Goal: Use online tool/utility: Utilize a website feature to perform a specific function

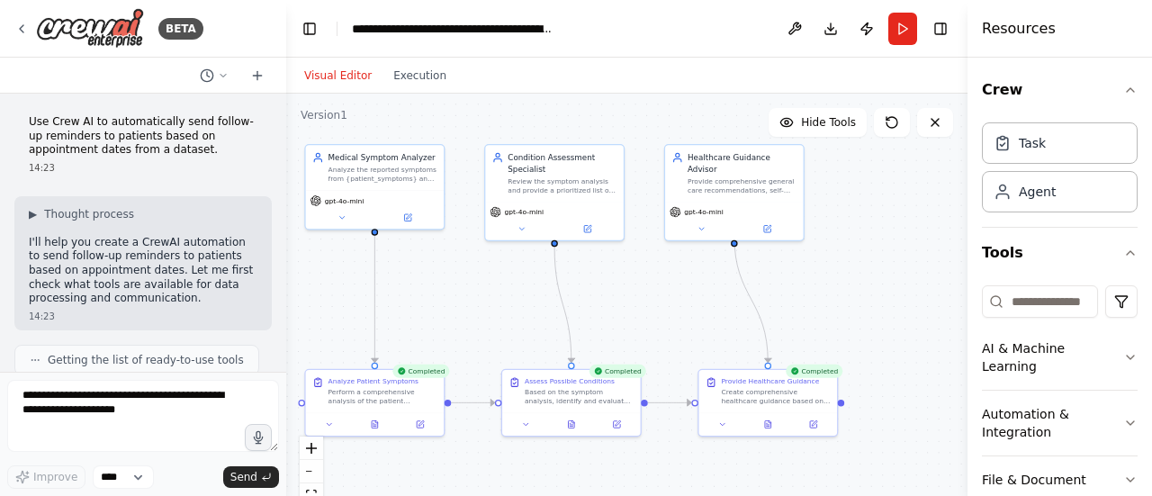
scroll to position [160, 0]
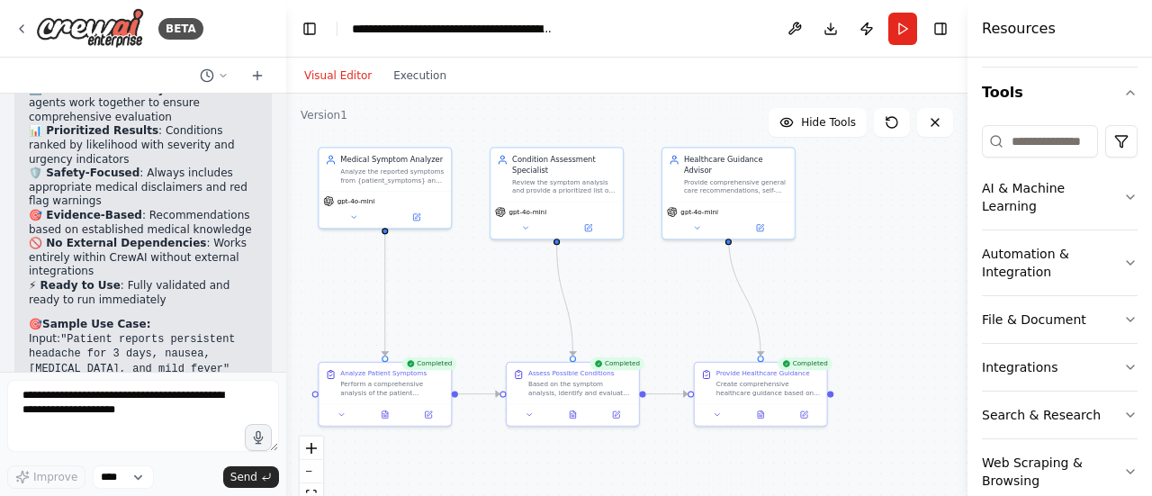
click at [791, 237] on div ".deletable-edge-delete-btn { width: 20px; height: 20px; border: 0px solid #ffff…" at bounding box center [626, 319] width 681 height 450
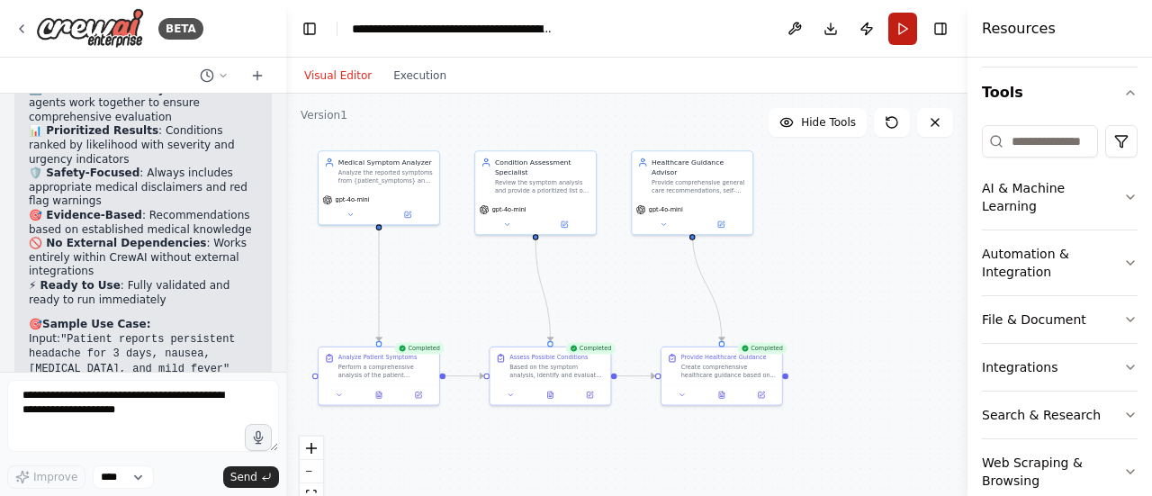
click at [907, 31] on button "Run" at bounding box center [902, 29] width 29 height 32
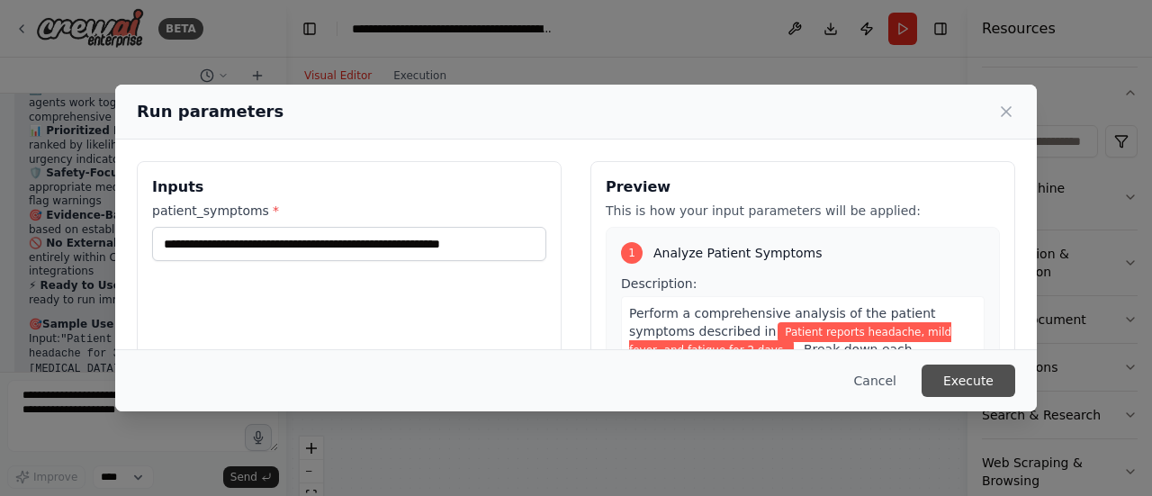
click at [969, 389] on button "Execute" at bounding box center [968, 380] width 94 height 32
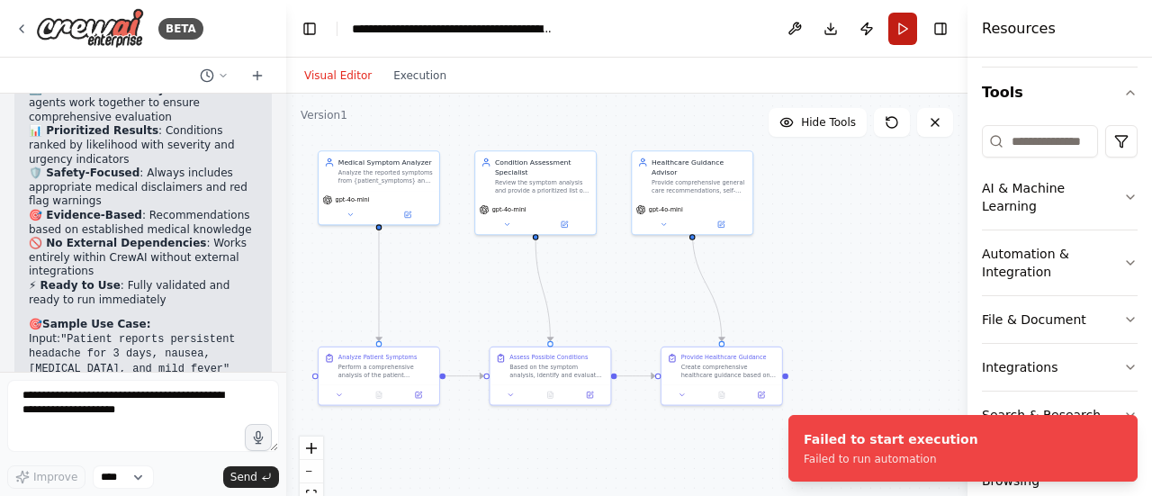
click at [910, 41] on button "Run" at bounding box center [902, 29] width 29 height 32
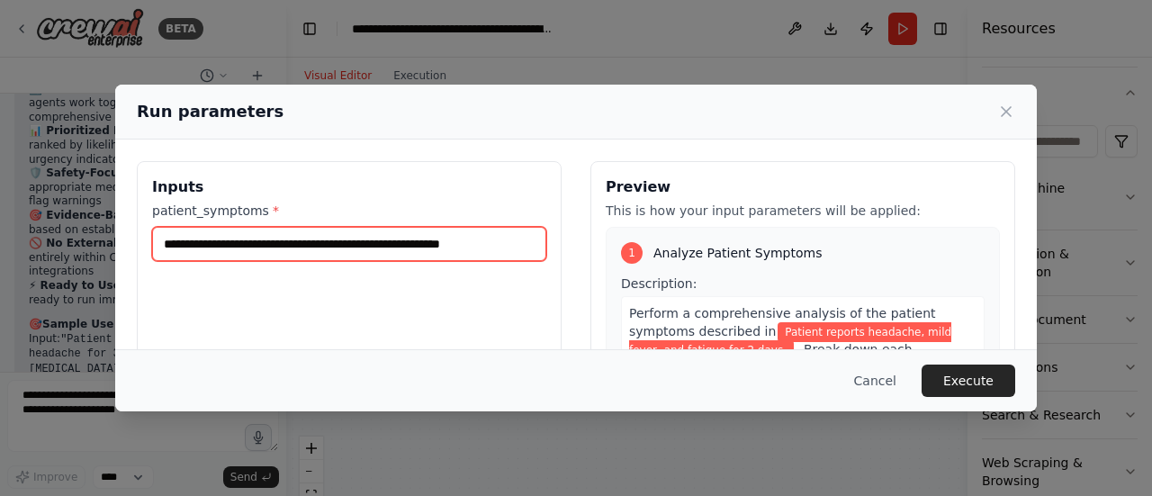
click at [494, 240] on input "**********" at bounding box center [349, 244] width 394 height 34
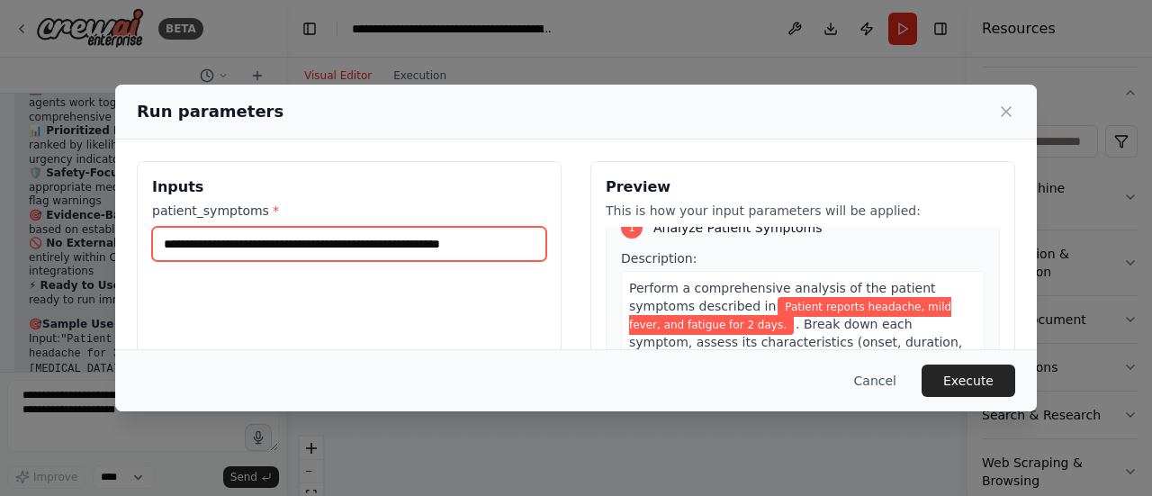
type input "*"
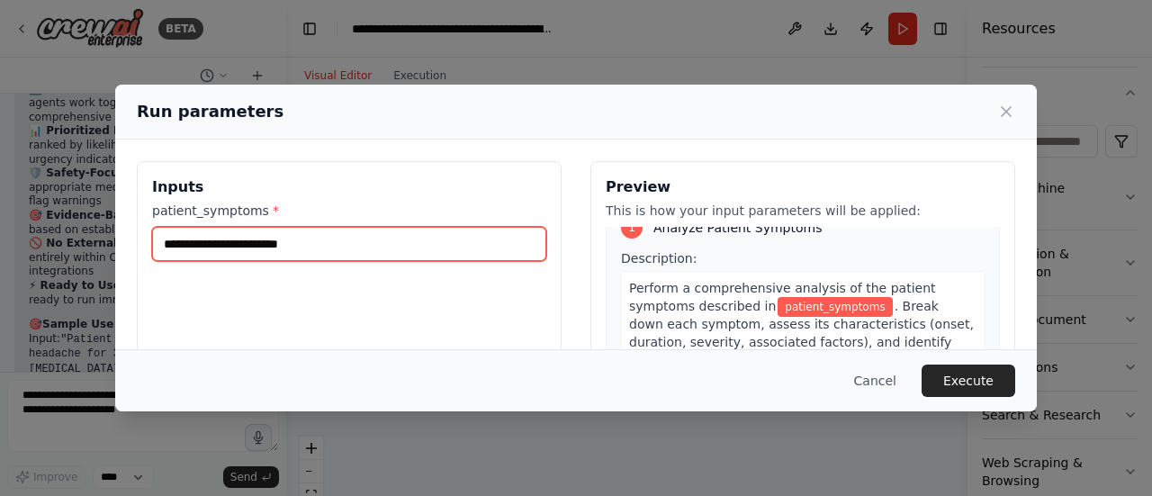
paste input "**********"
type input "**********"
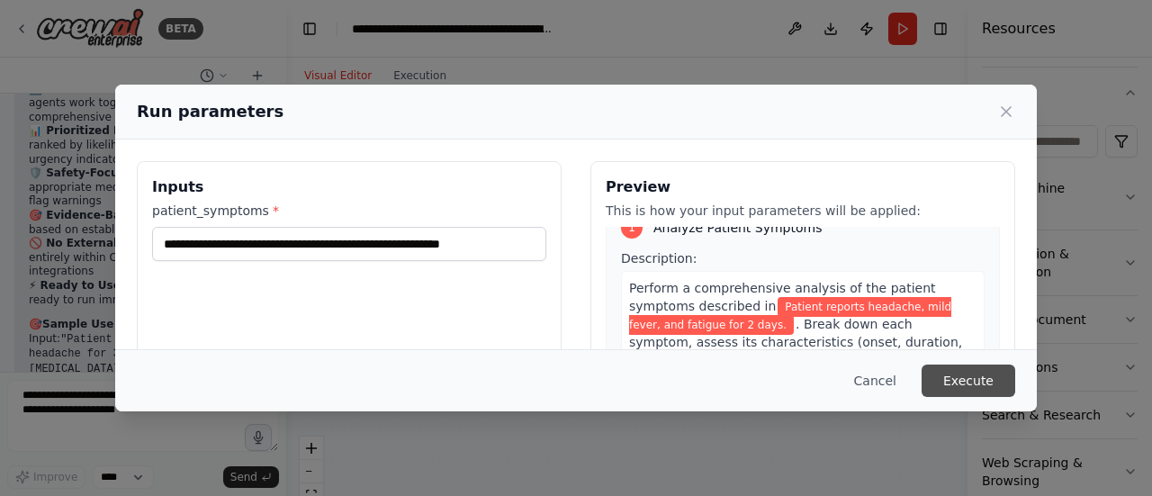
click at [950, 386] on button "Execute" at bounding box center [968, 380] width 94 height 32
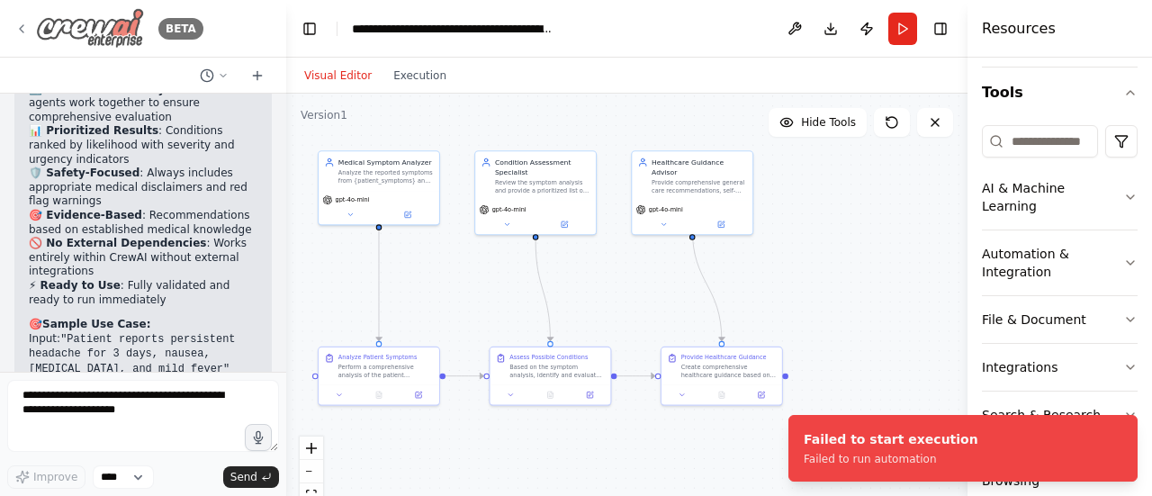
click at [26, 33] on icon at bounding box center [21, 29] width 14 height 14
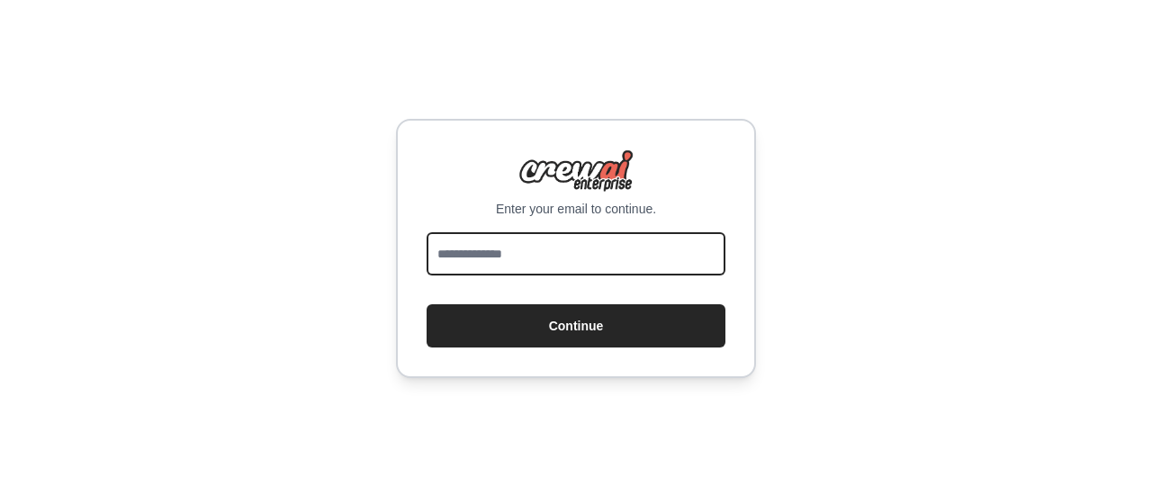
click at [486, 256] on input "email" at bounding box center [575, 253] width 299 height 43
type input "**********"
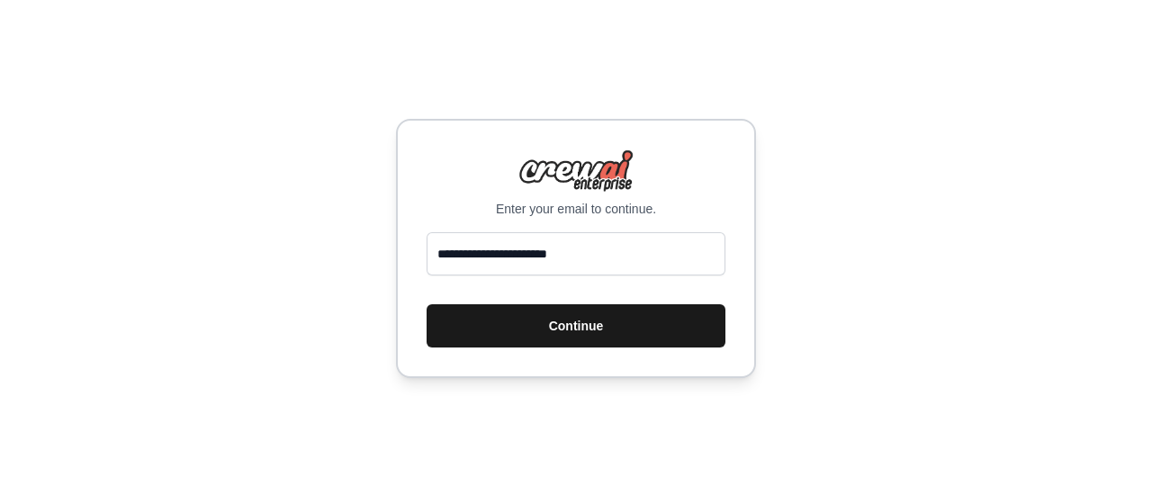
click at [524, 321] on button "Continue" at bounding box center [575, 325] width 299 height 43
click at [583, 338] on button "Continue" at bounding box center [575, 325] width 299 height 43
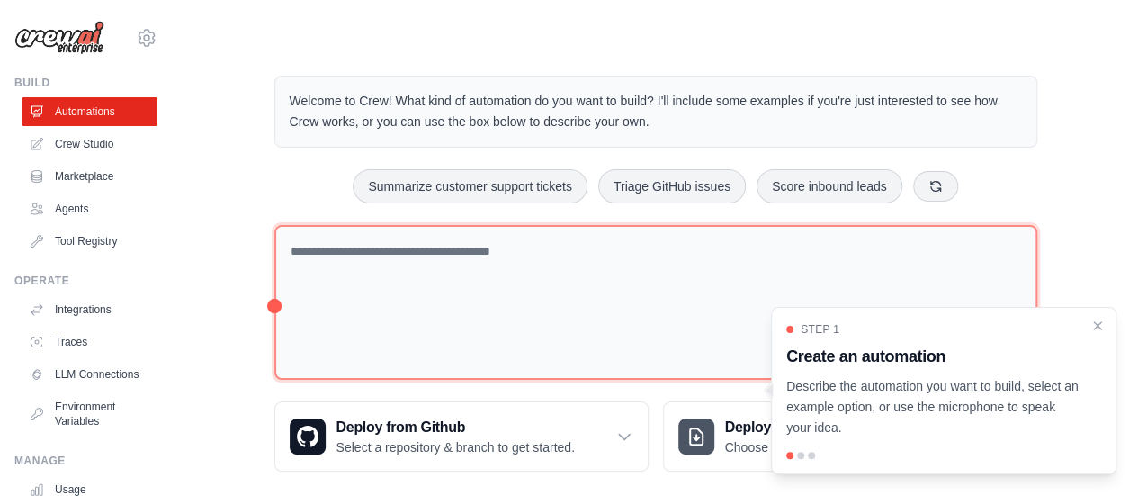
scroll to position [20, 0]
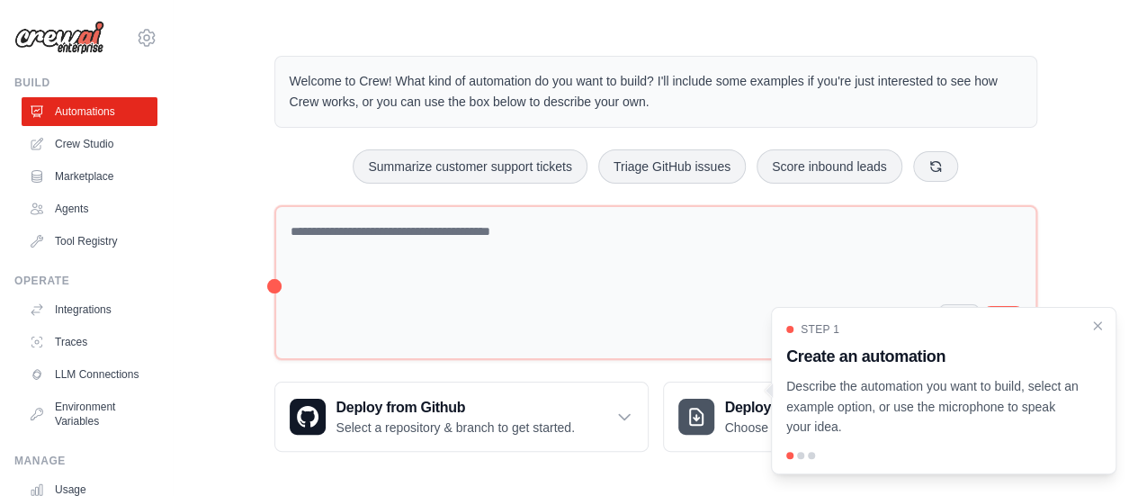
click at [1089, 325] on div "Step 1 Create an automation Describe the automation you want to build, select a…" at bounding box center [943, 379] width 315 height 115
click at [1091, 327] on icon "Close walkthrough" at bounding box center [1098, 325] width 16 height 16
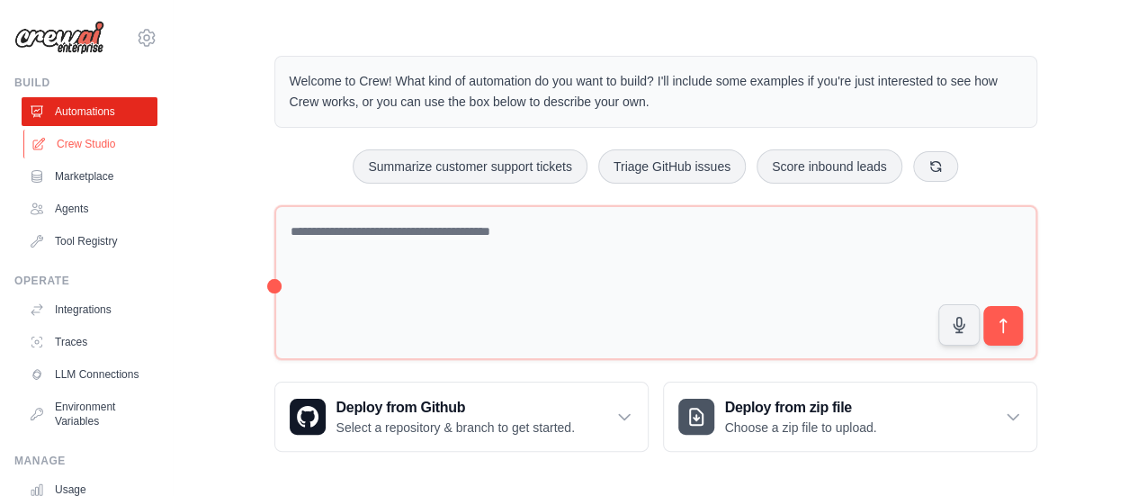
click at [58, 145] on link "Crew Studio" at bounding box center [91, 144] width 136 height 29
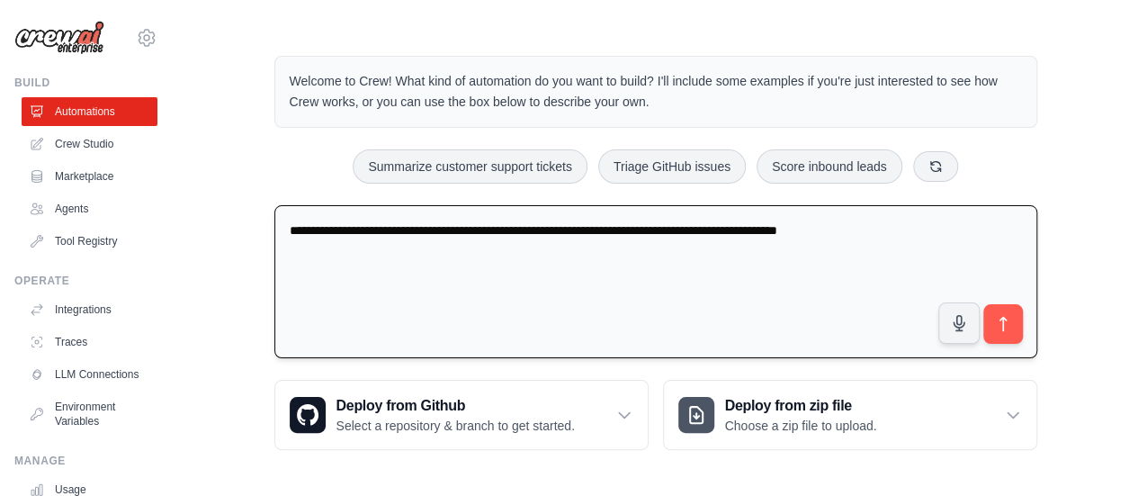
scroll to position [18, 0]
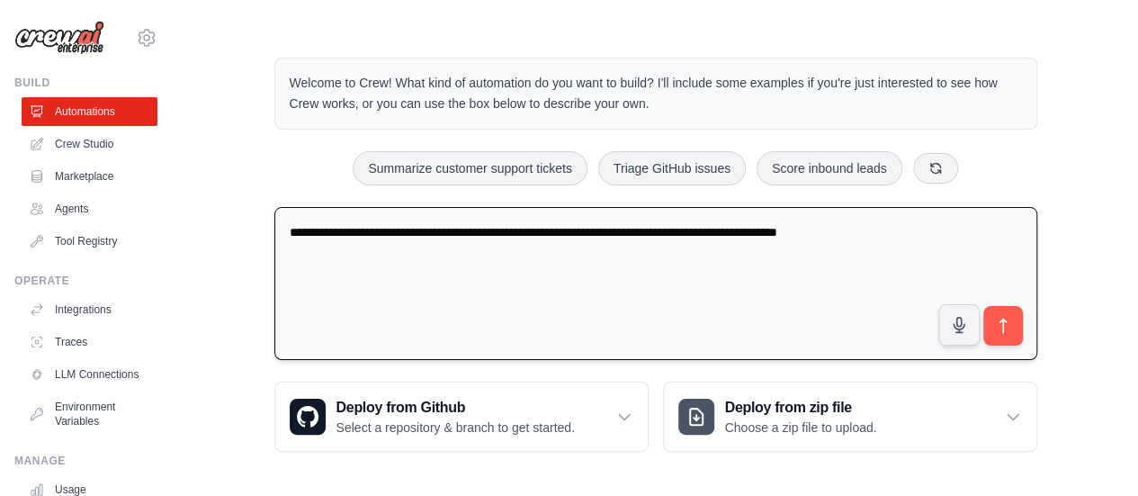
click at [418, 271] on textarea "**********" at bounding box center [655, 284] width 763 height 154
click at [463, 237] on textarea "**********" at bounding box center [655, 284] width 763 height 154
type textarea "**********"
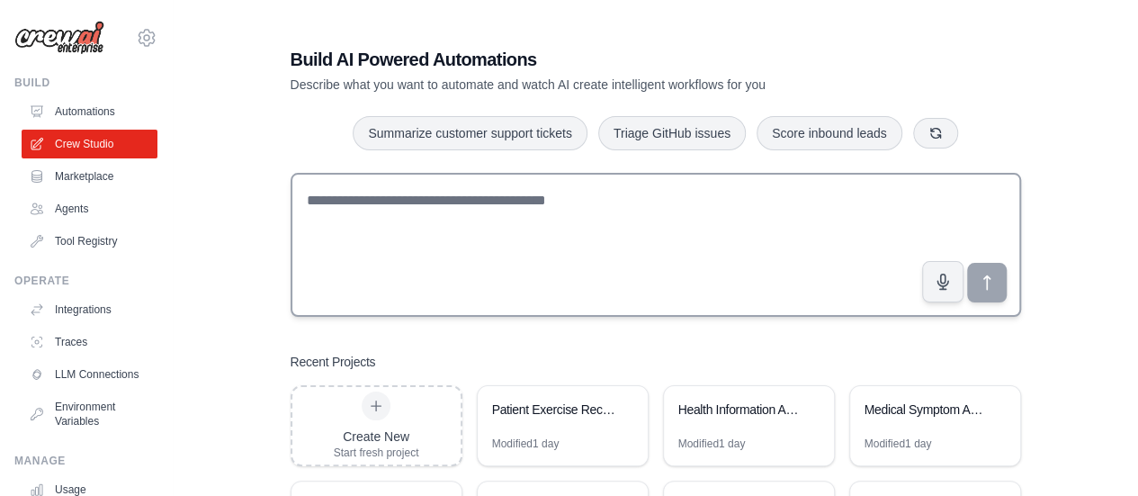
scroll to position [205, 0]
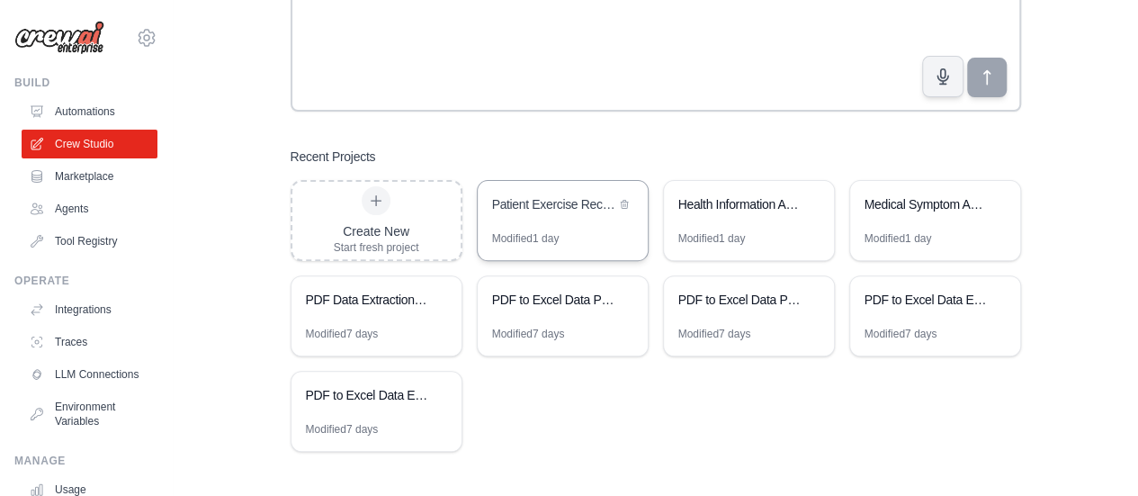
click at [573, 222] on div "Patient Exercise Recovery Assistant" at bounding box center [563, 206] width 170 height 50
click at [921, 231] on div "Modified 1 day" at bounding box center [898, 238] width 67 height 14
click at [373, 226] on div "Create New" at bounding box center [376, 231] width 85 height 18
click at [375, 208] on div at bounding box center [376, 200] width 29 height 29
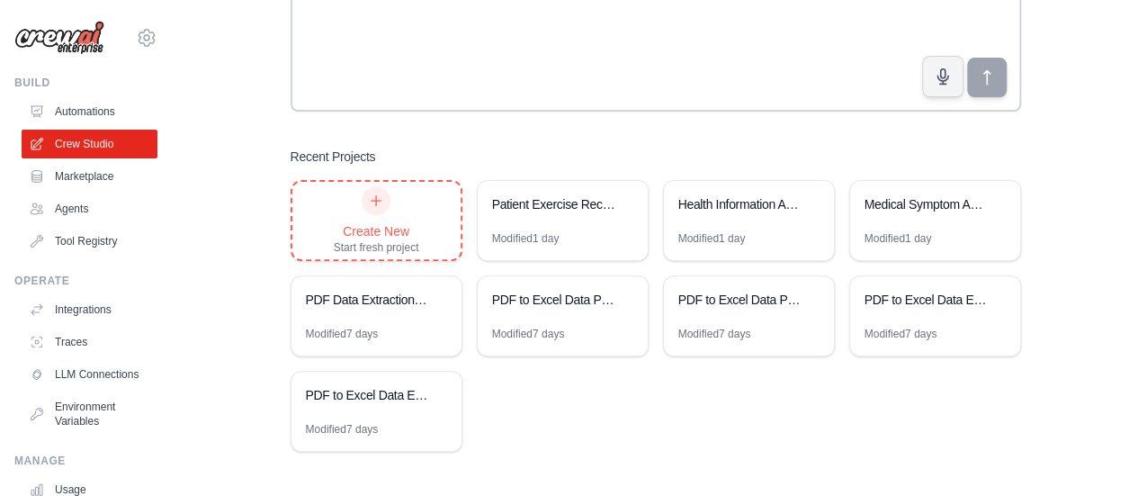
click at [375, 208] on div at bounding box center [376, 200] width 29 height 29
click at [399, 220] on div "Create New Start fresh project" at bounding box center [376, 220] width 85 height 68
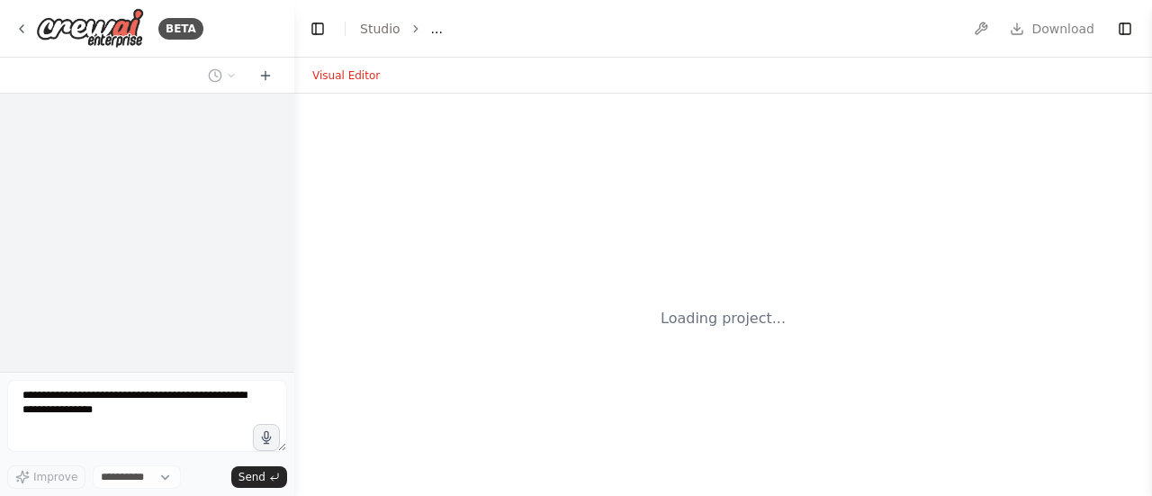
select select "****"
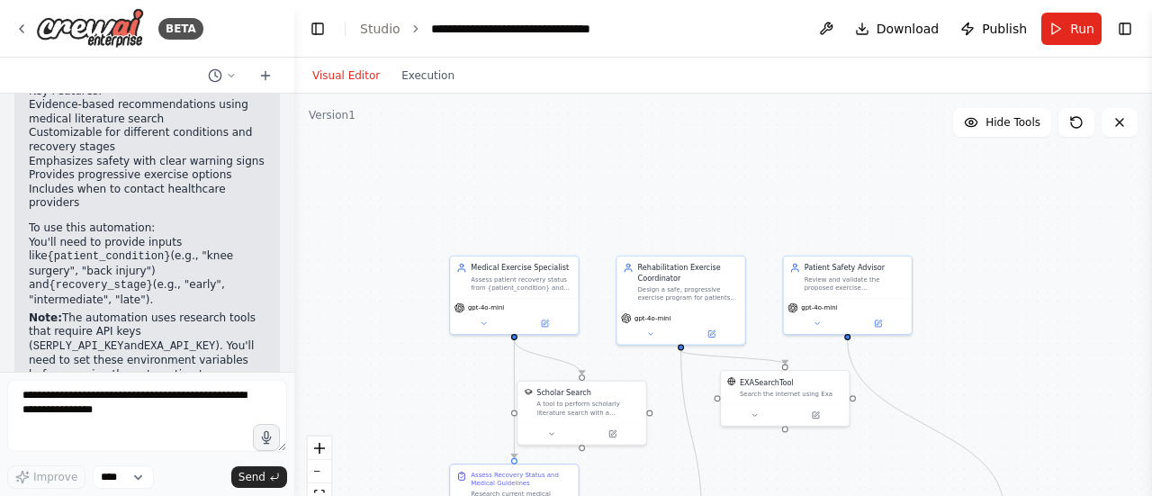
scroll to position [1875, 0]
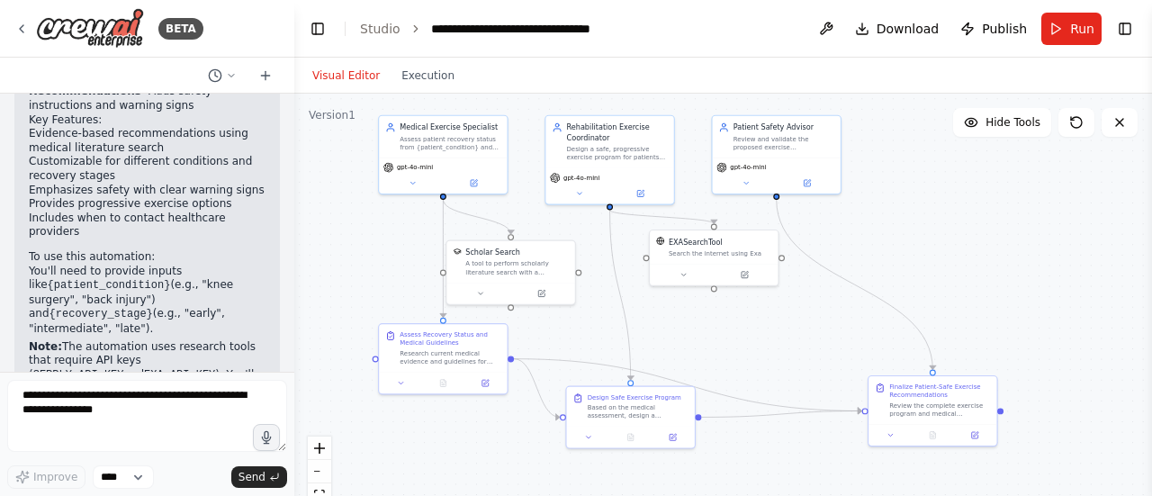
drag, startPoint x: 372, startPoint y: 276, endPoint x: 300, endPoint y: 131, distance: 161.7
click at [300, 131] on div ".deletable-edge-delete-btn { width: 20px; height: 20px; border: 0px solid #ffff…" at bounding box center [722, 319] width 857 height 450
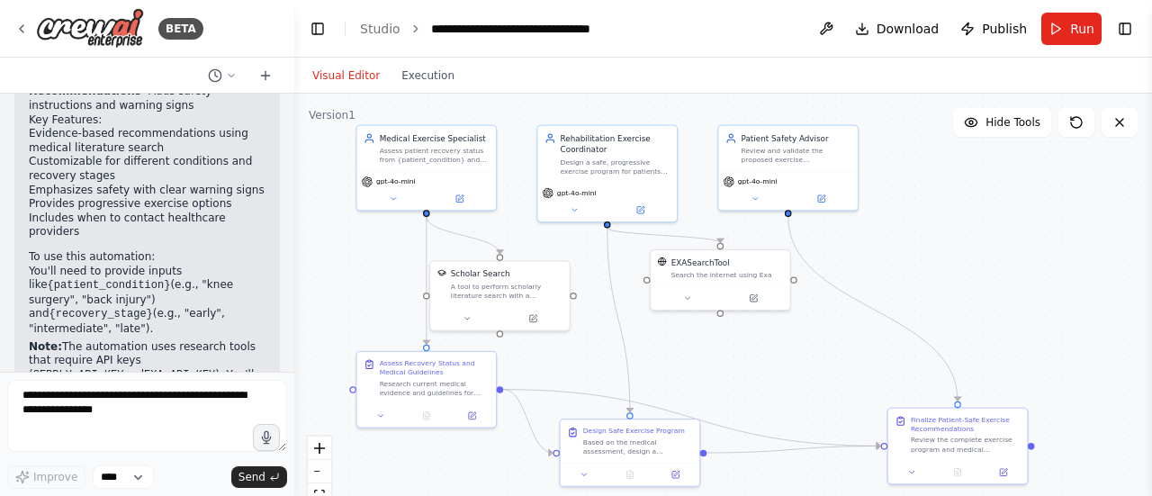
drag, startPoint x: 552, startPoint y: 334, endPoint x: 544, endPoint y: 371, distance: 37.6
click at [544, 371] on div ".deletable-edge-delete-btn { width: 20px; height: 20px; border: 0px solid #ffff…" at bounding box center [722, 319] width 857 height 450
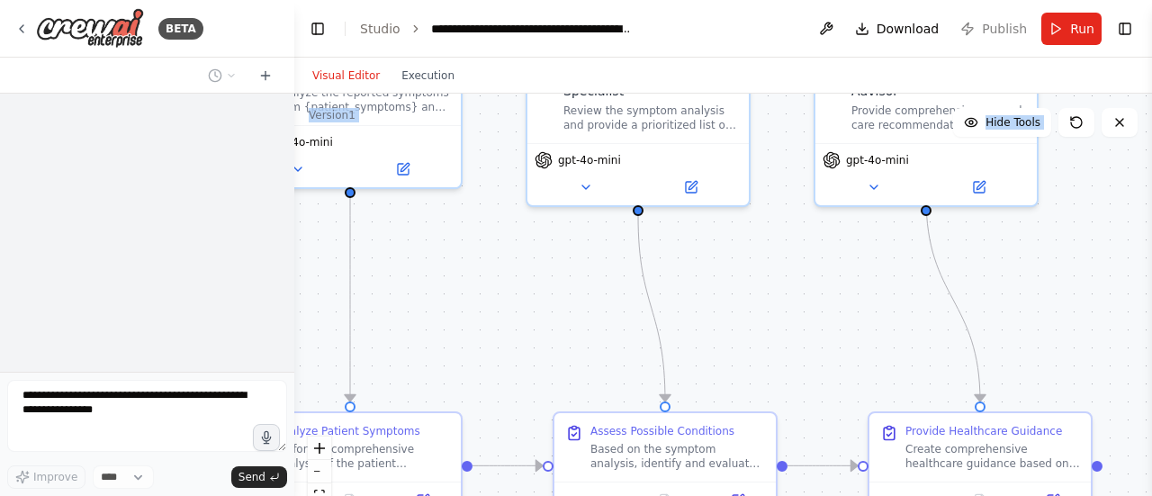
drag, startPoint x: 635, startPoint y: 377, endPoint x: 426, endPoint y: 185, distance: 284.0
click at [426, 185] on div ".deletable-edge-delete-btn { width: 20px; height: 20px; border: 0px solid #ffff…" at bounding box center [722, 319] width 857 height 450
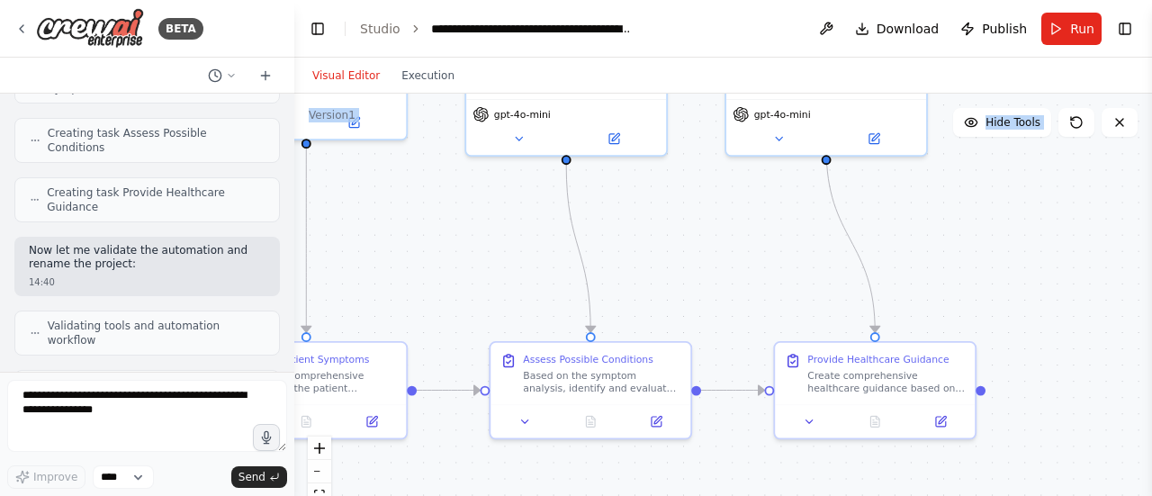
scroll to position [3536, 0]
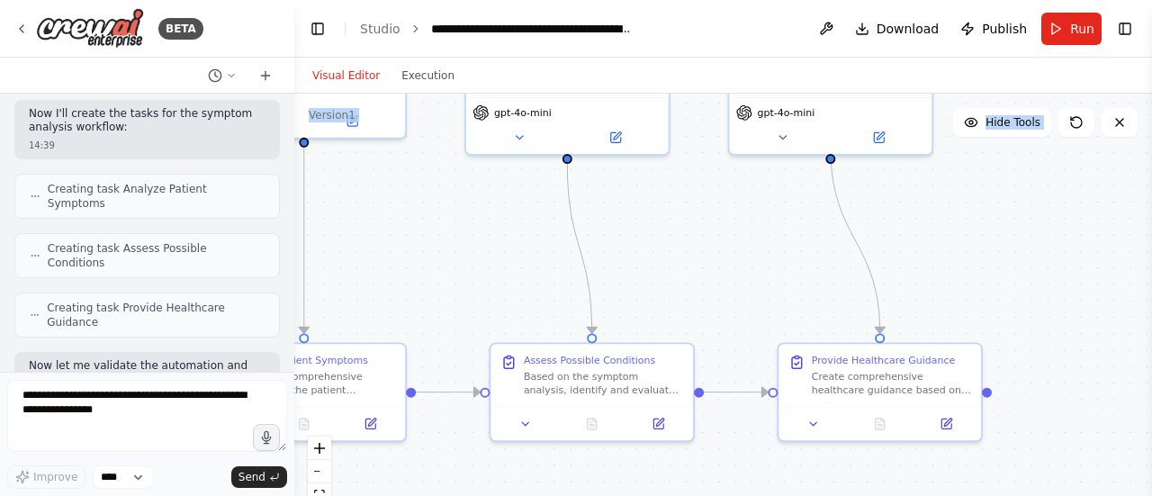
click at [498, 256] on div ".deletable-edge-delete-btn { width: 20px; height: 20px; border: 0px solid #ffff…" at bounding box center [722, 319] width 857 height 450
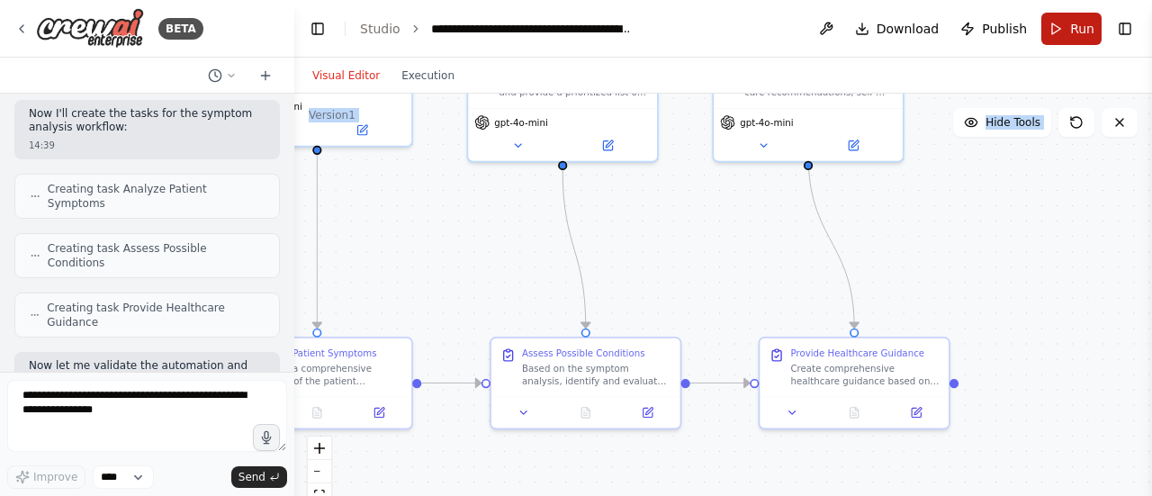
click at [1085, 21] on span "Run" at bounding box center [1082, 29] width 24 height 18
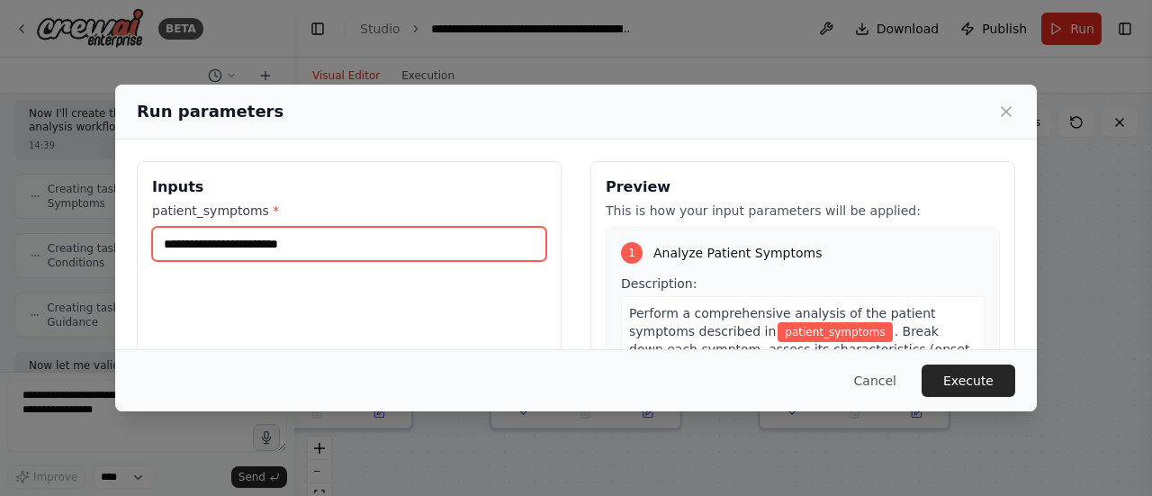
click at [362, 254] on input "patient_symptoms *" at bounding box center [349, 244] width 394 height 34
type input "*"
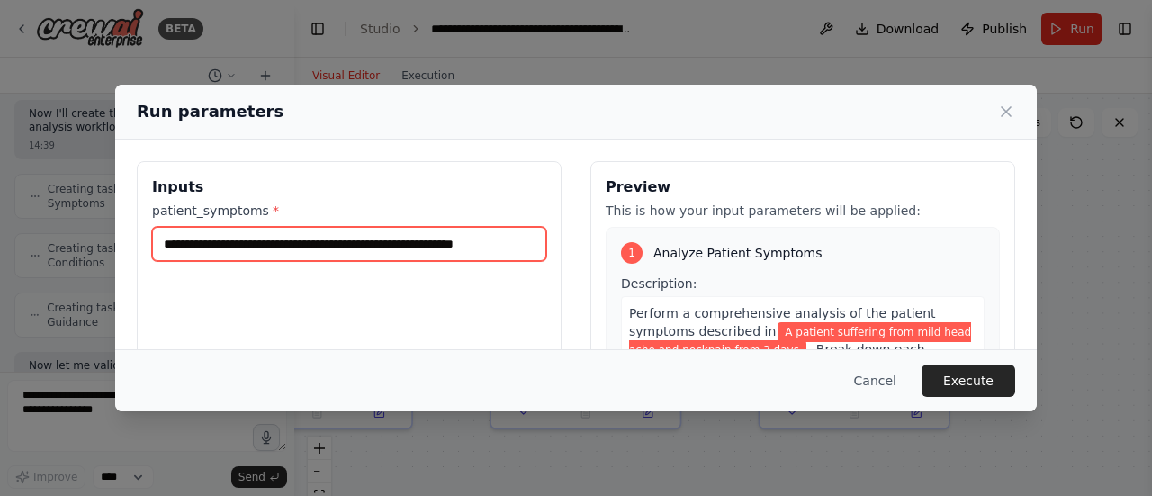
scroll to position [0, 5]
type input "**********"
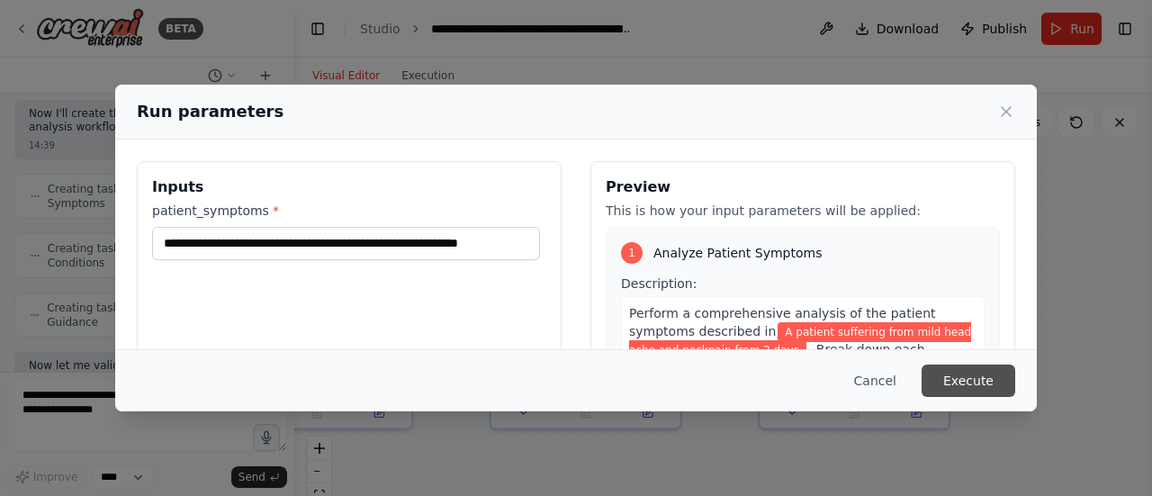
scroll to position [0, 0]
click at [966, 376] on button "Execute" at bounding box center [968, 380] width 94 height 32
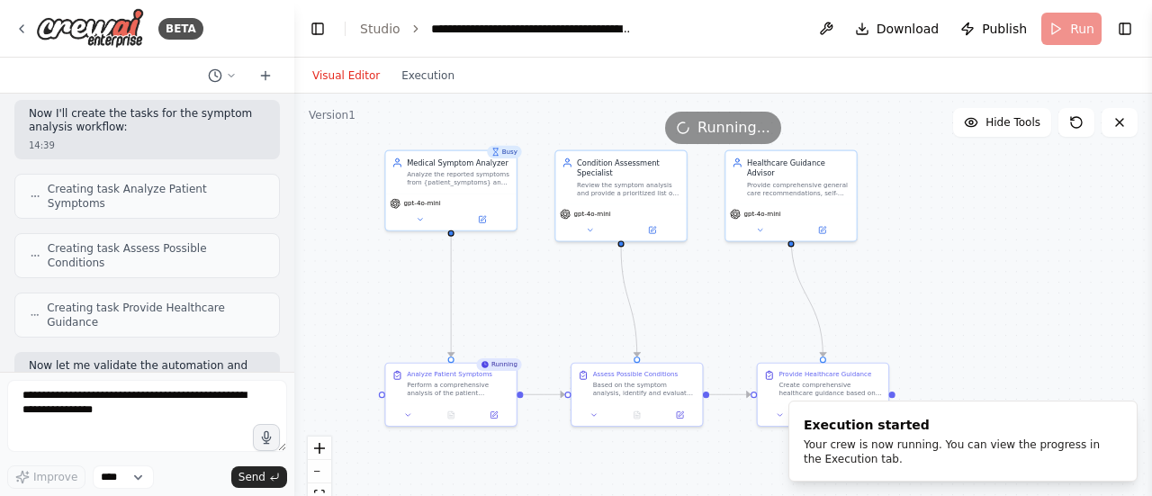
drag, startPoint x: 471, startPoint y: 274, endPoint x: 507, endPoint y: 319, distance: 58.2
click at [507, 319] on div ".deletable-edge-delete-btn { width: 20px; height: 20px; border: 0px solid #ffff…" at bounding box center [722, 319] width 857 height 450
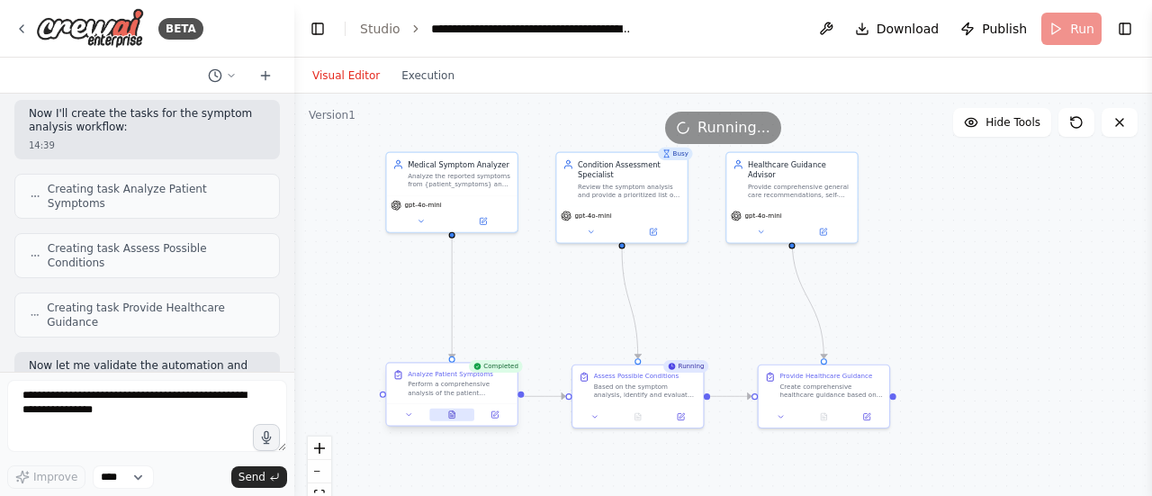
click at [450, 417] on icon at bounding box center [451, 414] width 5 height 7
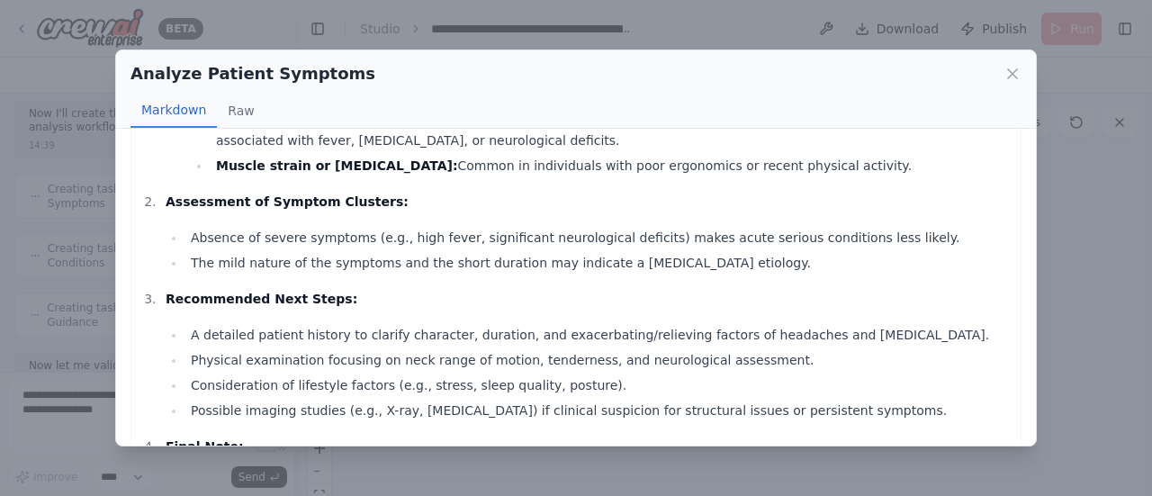
scroll to position [921, 0]
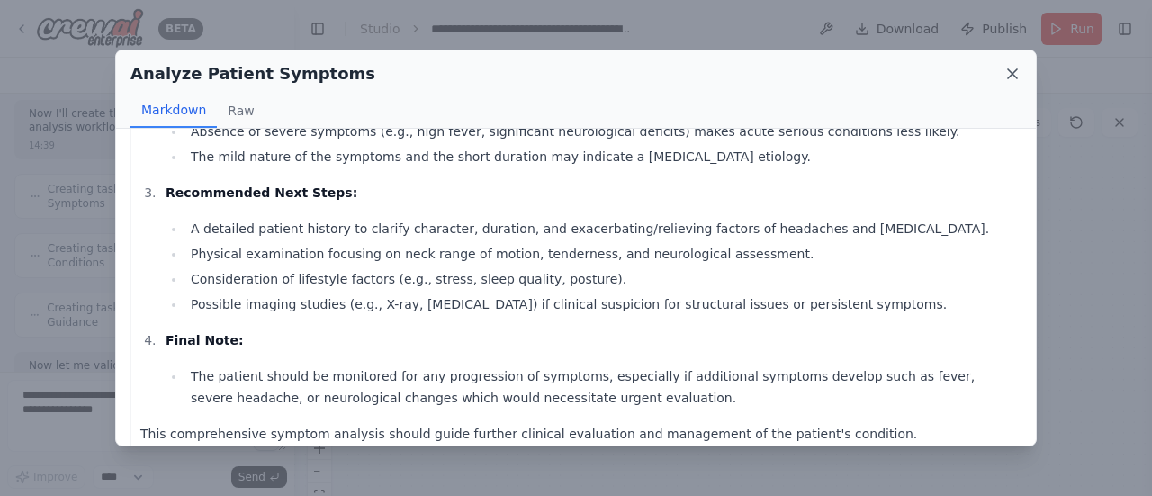
click at [1017, 71] on icon at bounding box center [1012, 74] width 18 height 18
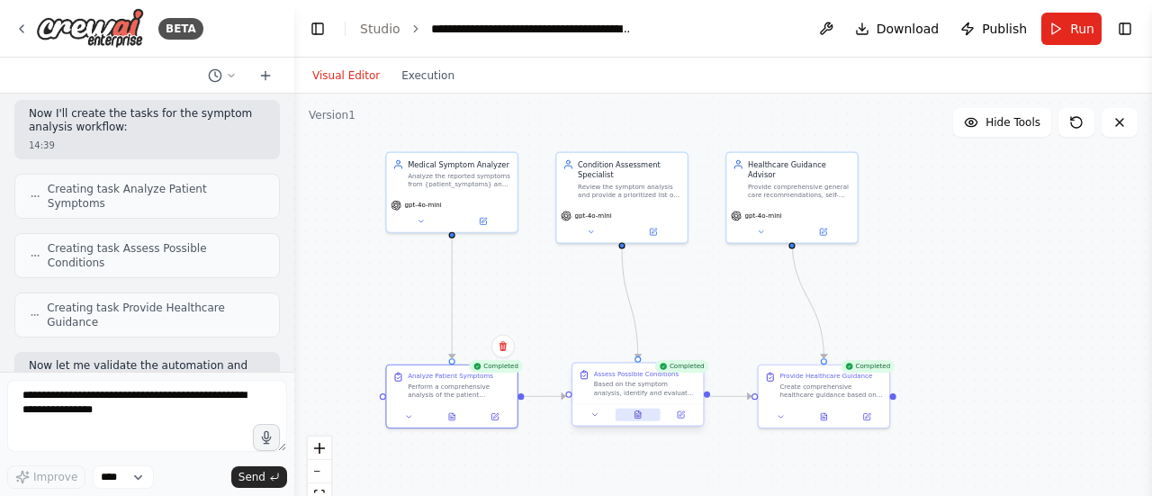
click at [637, 417] on icon at bounding box center [637, 414] width 5 height 7
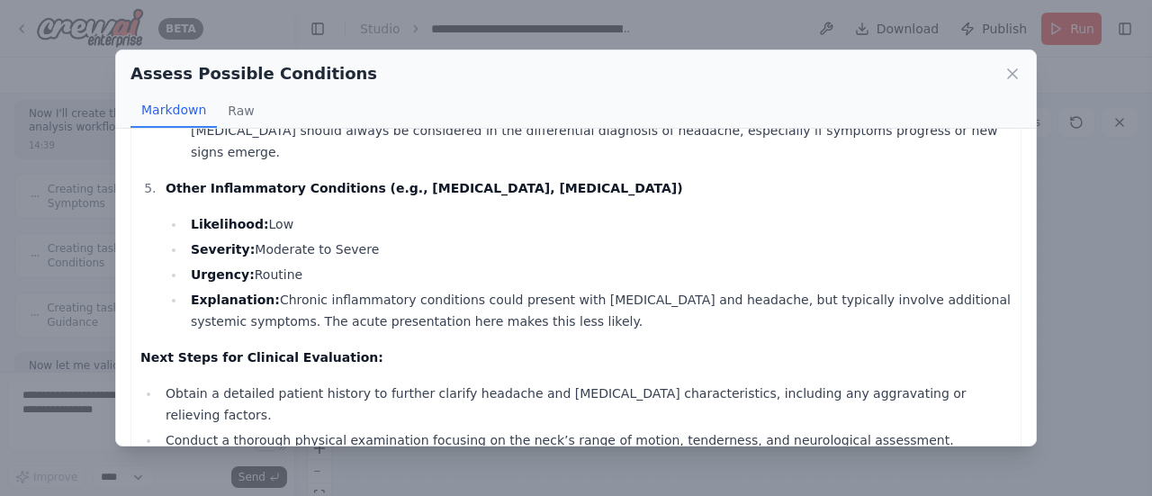
scroll to position [799, 0]
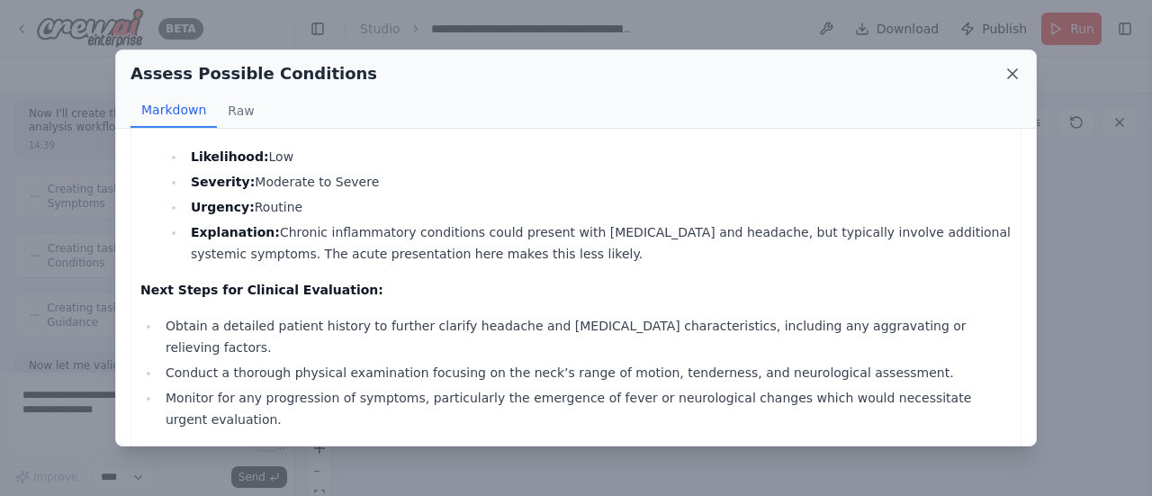
click at [1009, 76] on icon at bounding box center [1012, 74] width 18 height 18
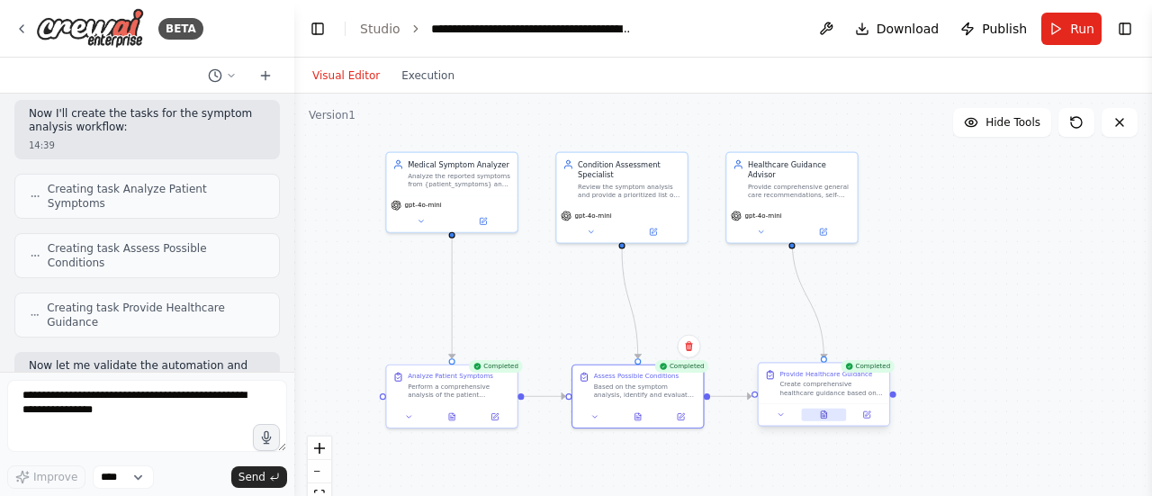
click at [824, 412] on icon at bounding box center [823, 414] width 5 height 7
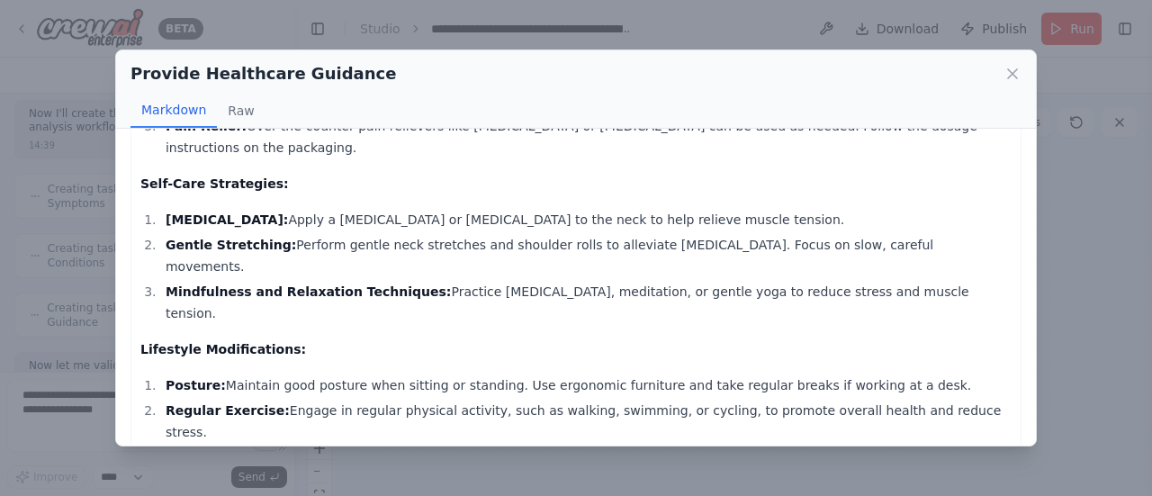
scroll to position [0, 0]
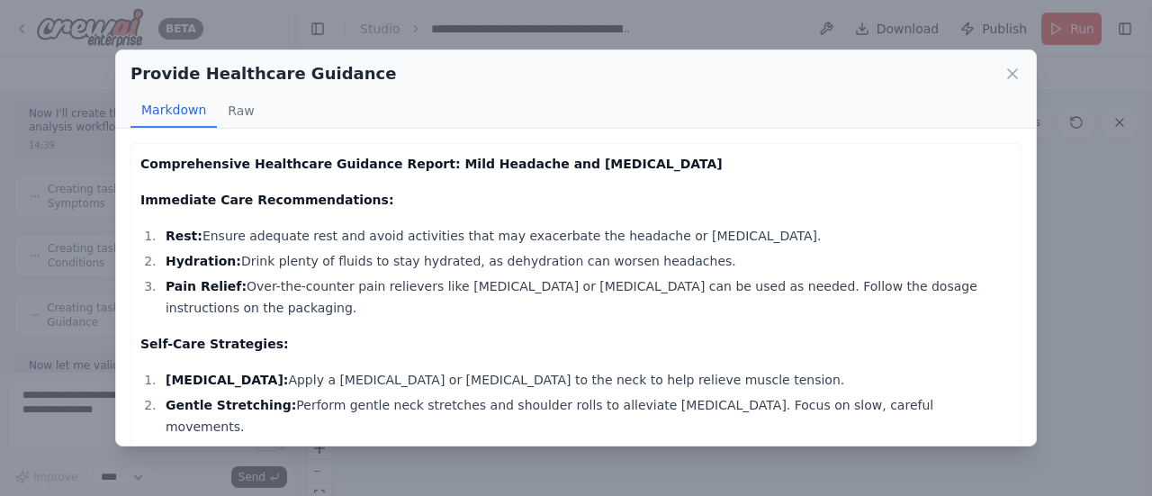
click at [1013, 84] on div "Provide Healthcare Guidance" at bounding box center [575, 73] width 891 height 25
click at [1010, 75] on icon at bounding box center [1012, 73] width 9 height 9
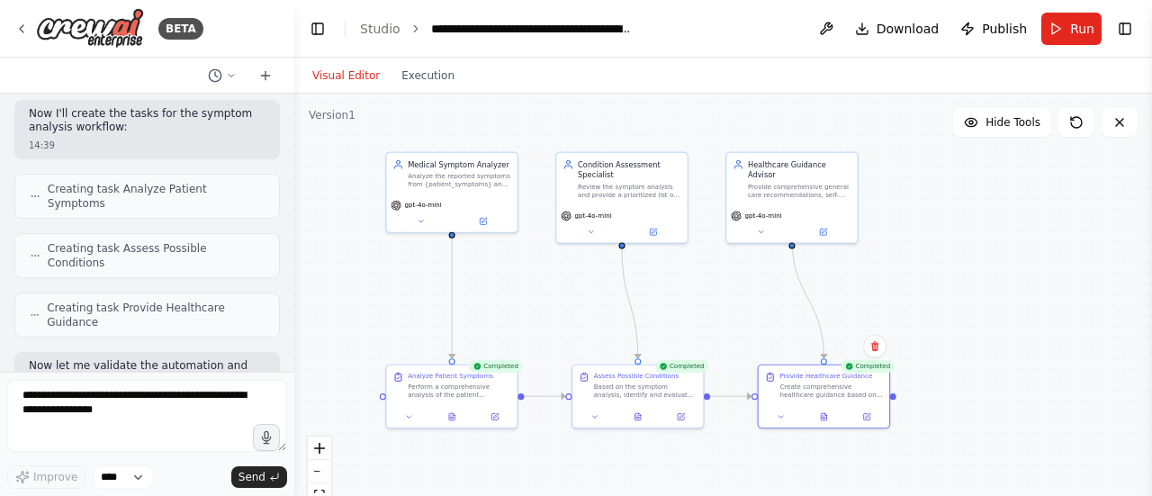
click at [384, 289] on div ".deletable-edge-delete-btn { width: 20px; height: 20px; border: 0px solid #ffff…" at bounding box center [722, 319] width 857 height 450
click at [36, 22] on img at bounding box center [90, 28] width 108 height 40
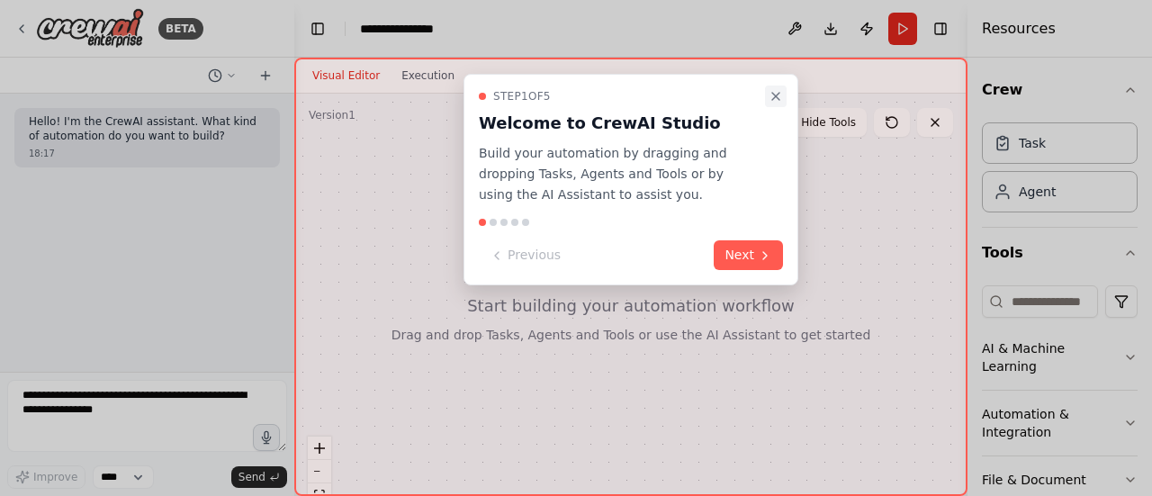
click at [777, 100] on icon "Close walkthrough" at bounding box center [775, 96] width 14 height 14
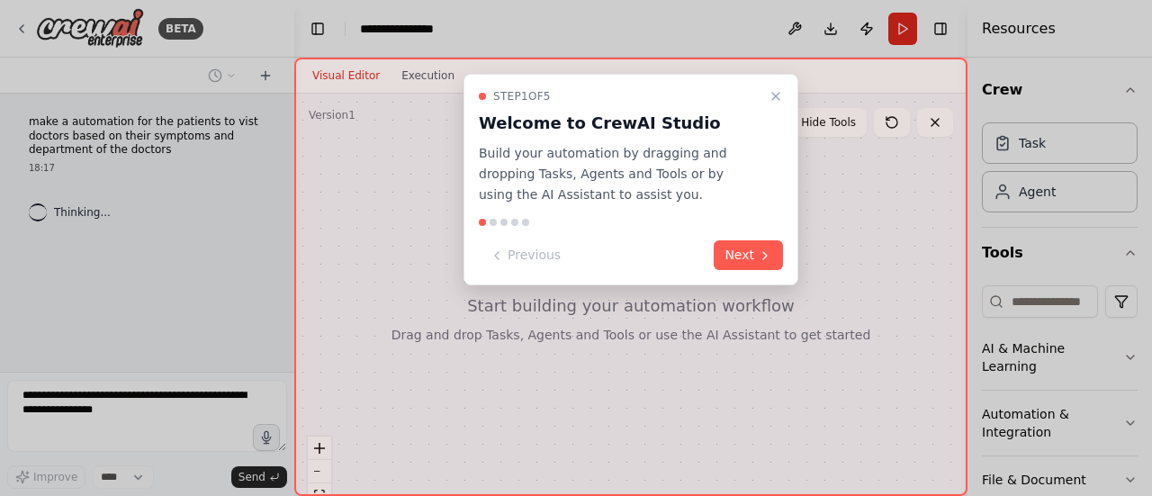
click at [779, 270] on div "Step 1 of 5 Welcome to CrewAI Studio Build your automation by dragging and drop…" at bounding box center [630, 179] width 335 height 211
click at [758, 262] on icon at bounding box center [765, 255] width 14 height 14
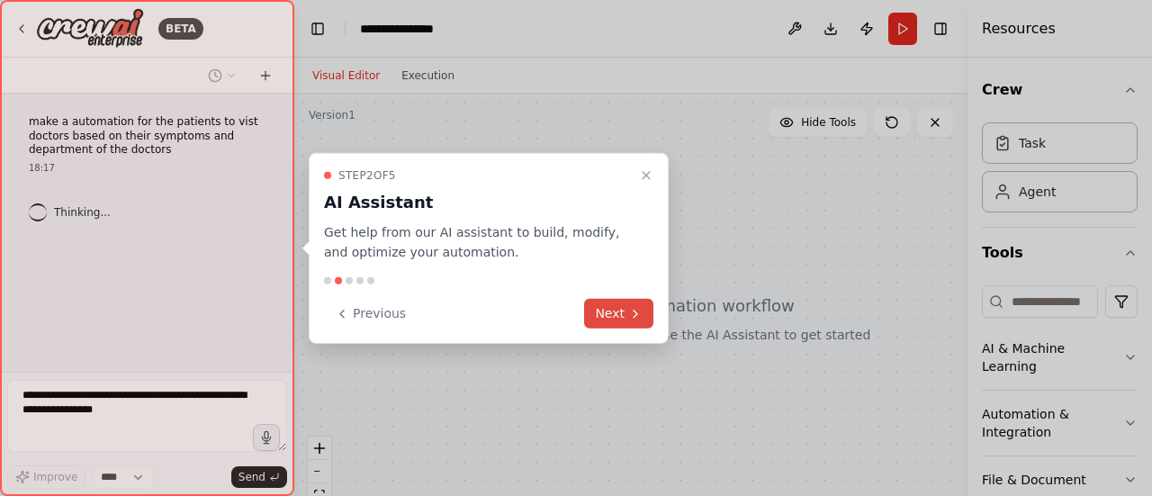
click at [624, 318] on button "Next" at bounding box center [618, 314] width 69 height 30
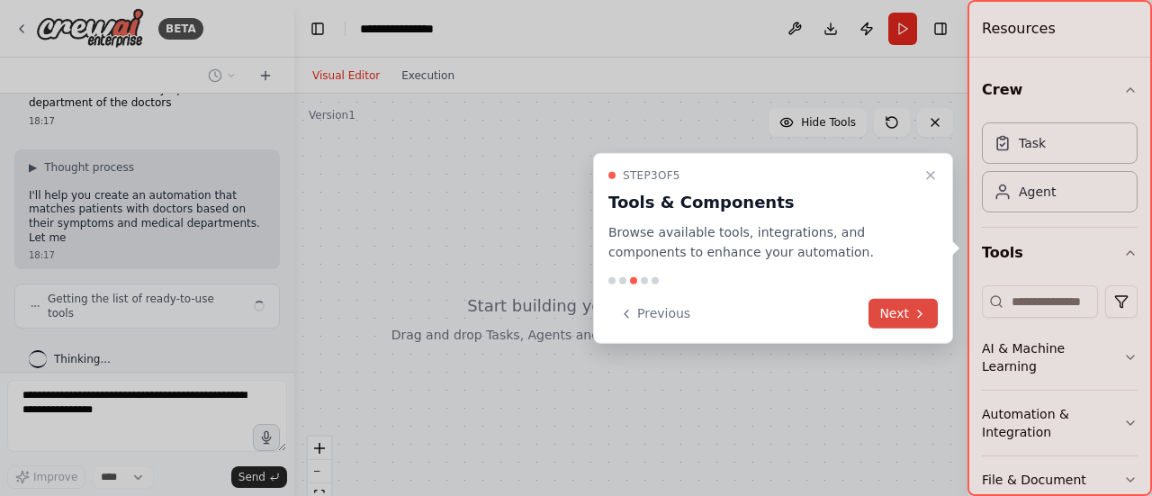
click at [914, 303] on button "Next" at bounding box center [902, 314] width 69 height 30
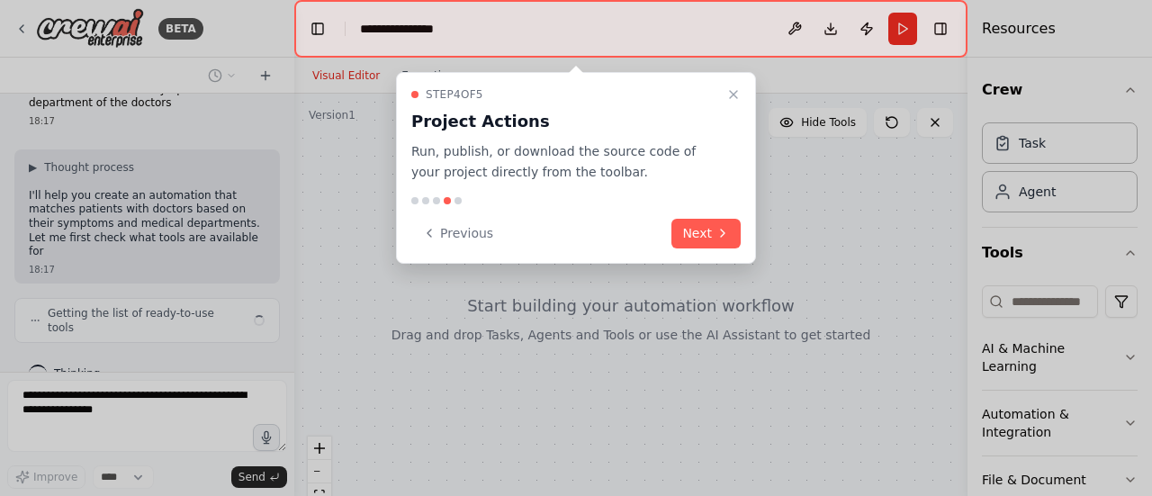
scroll to position [61, 0]
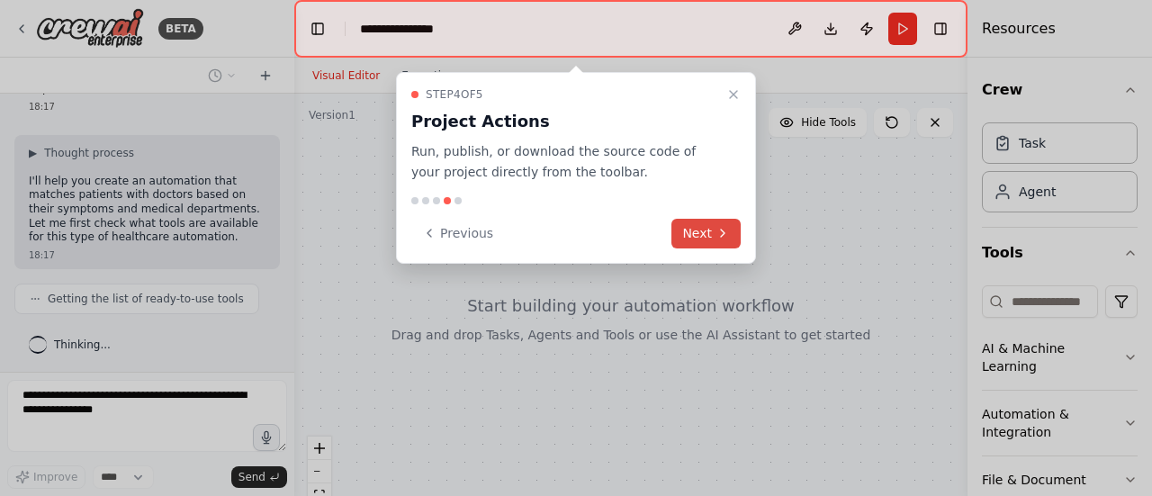
click at [711, 225] on button "Next" at bounding box center [705, 234] width 69 height 30
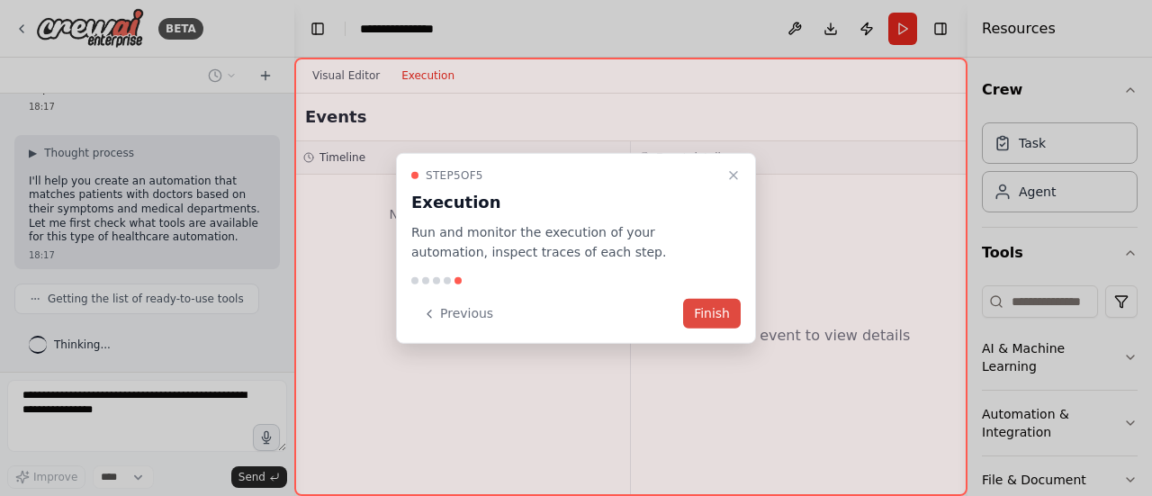
click at [691, 305] on button "Finish" at bounding box center [712, 314] width 58 height 30
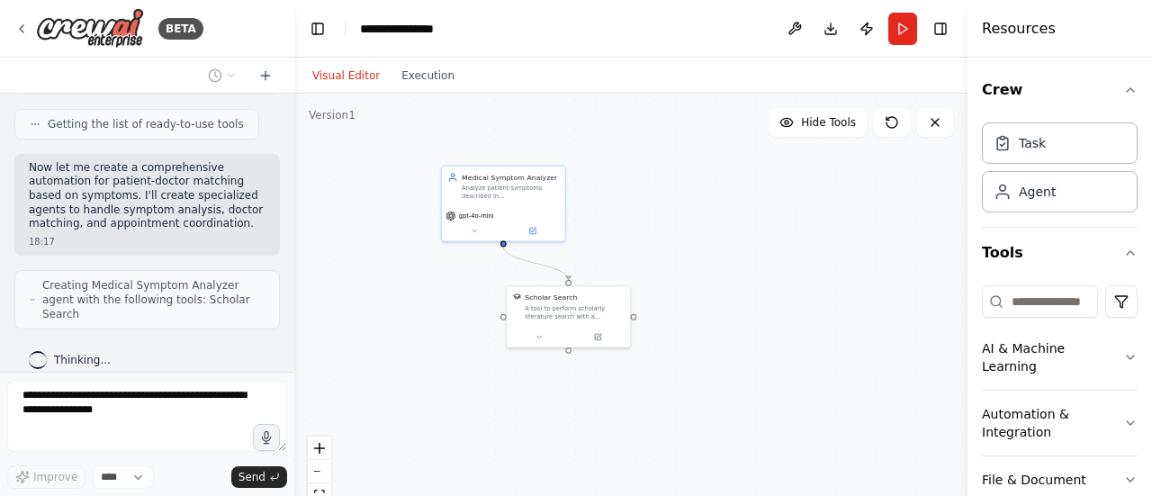
scroll to position [309, 0]
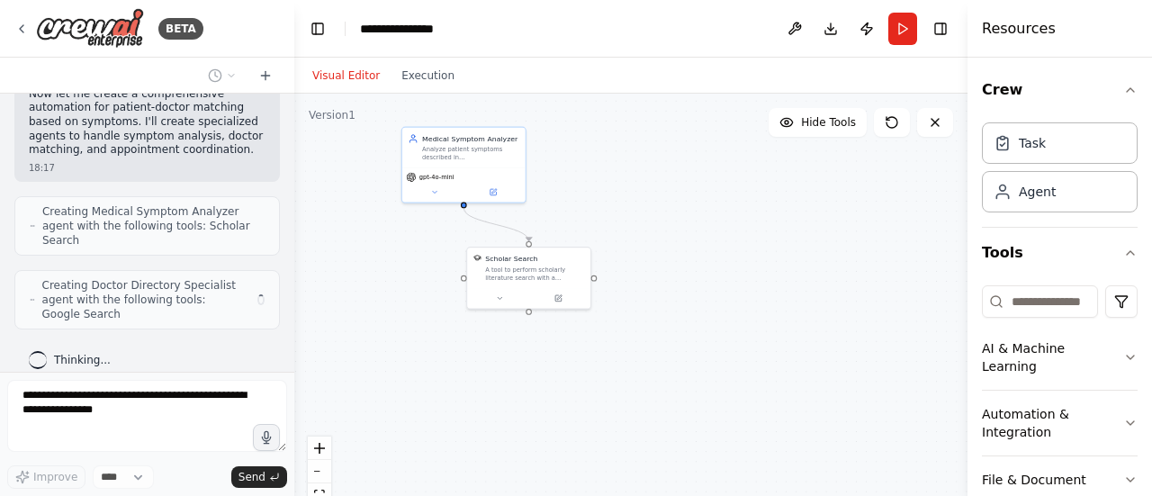
drag, startPoint x: 504, startPoint y: 297, endPoint x: 412, endPoint y: 220, distance: 119.5
click at [412, 220] on div ".deletable-edge-delete-btn { width: 20px; height: 20px; border: 0px solid #ffff…" at bounding box center [630, 319] width 673 height 450
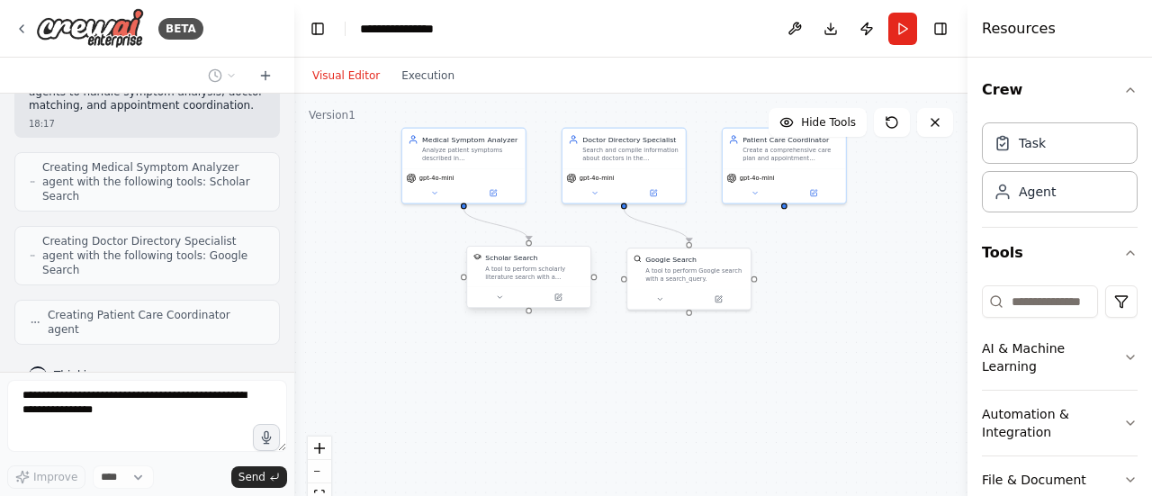
scroll to position [339, 0]
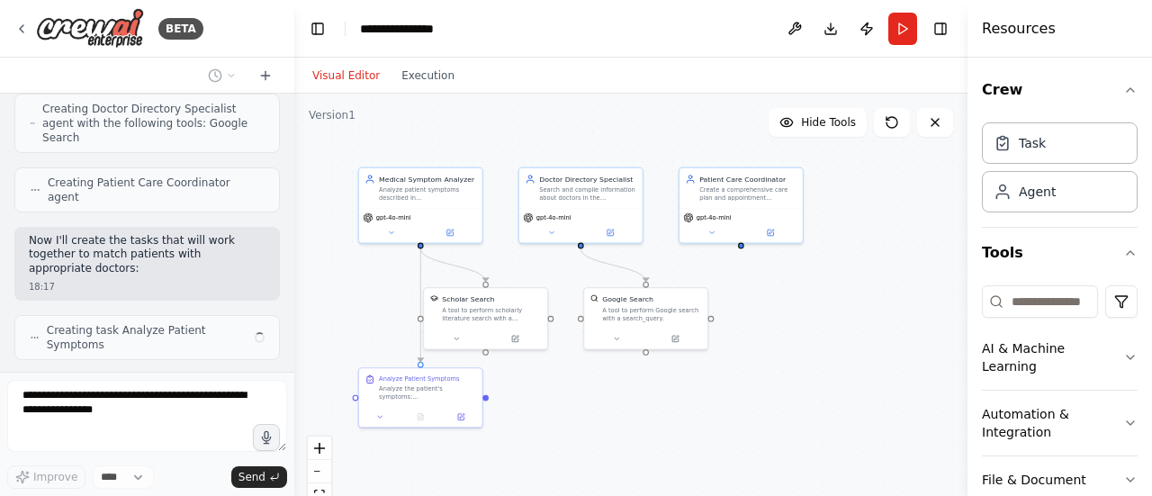
drag, startPoint x: 842, startPoint y: 255, endPoint x: 799, endPoint y: 294, distance: 58.6
click at [799, 294] on div ".deletable-edge-delete-btn { width: 20px; height: 20px; border: 0px solid #ffff…" at bounding box center [630, 319] width 673 height 450
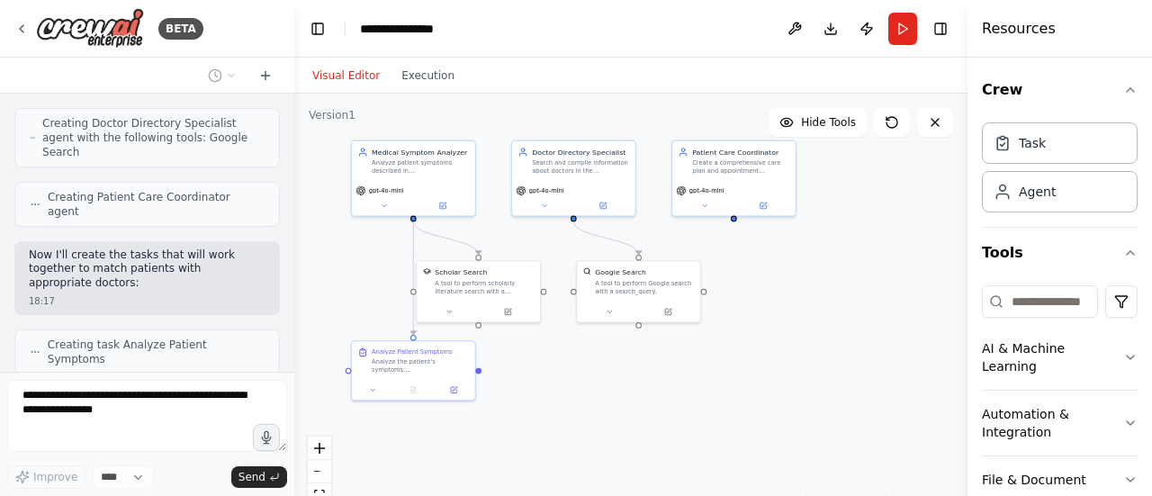
drag, startPoint x: 799, startPoint y: 294, endPoint x: 792, endPoint y: 266, distance: 28.8
click at [792, 266] on div ".deletable-edge-delete-btn { width: 20px; height: 20px; border: 0px solid #ffff…" at bounding box center [630, 319] width 673 height 450
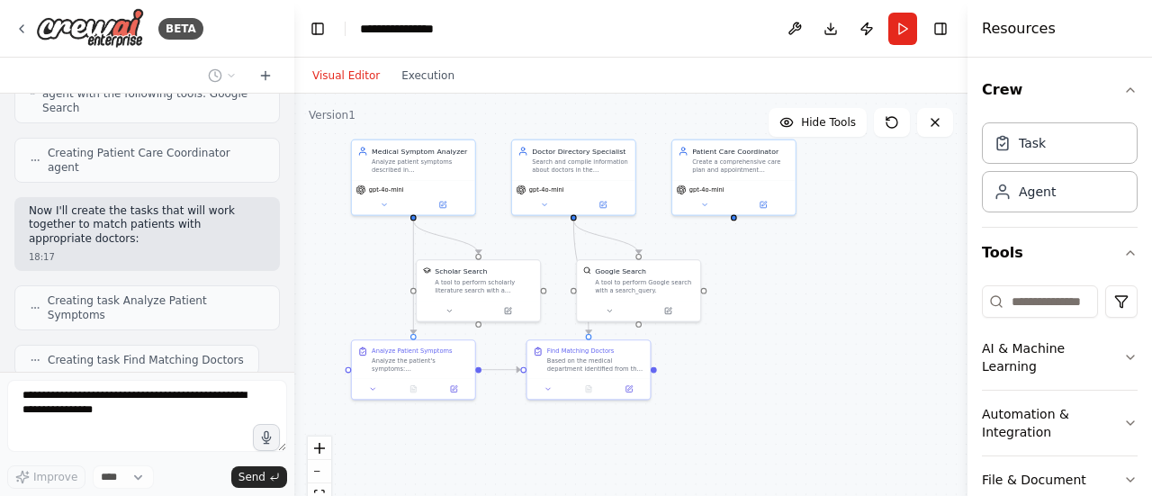
scroll to position [560, 0]
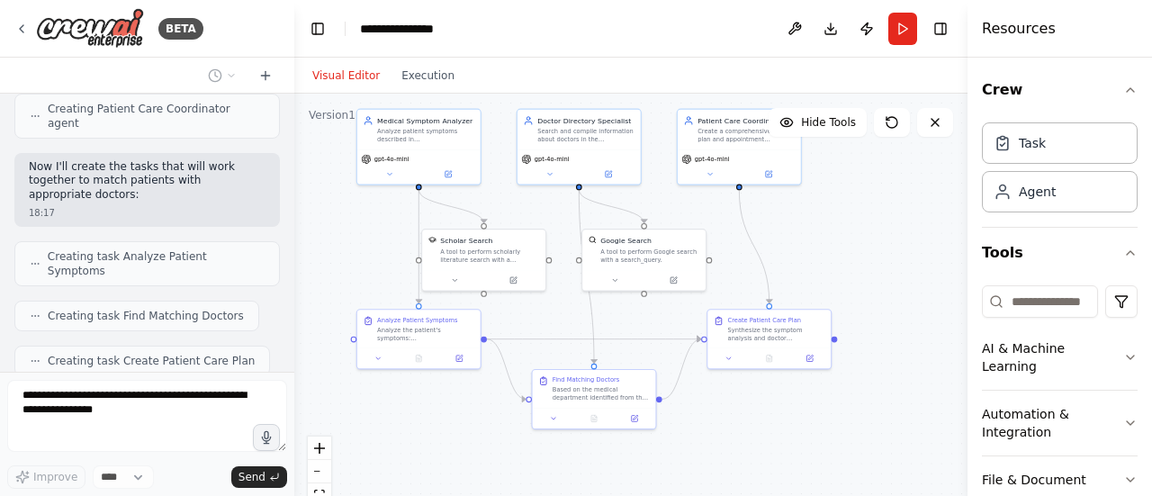
drag, startPoint x: 783, startPoint y: 289, endPoint x: 788, endPoint y: 258, distance: 31.1
click at [788, 258] on div ".deletable-edge-delete-btn { width: 20px; height: 20px; border: 0px solid #ffff…" at bounding box center [630, 319] width 673 height 450
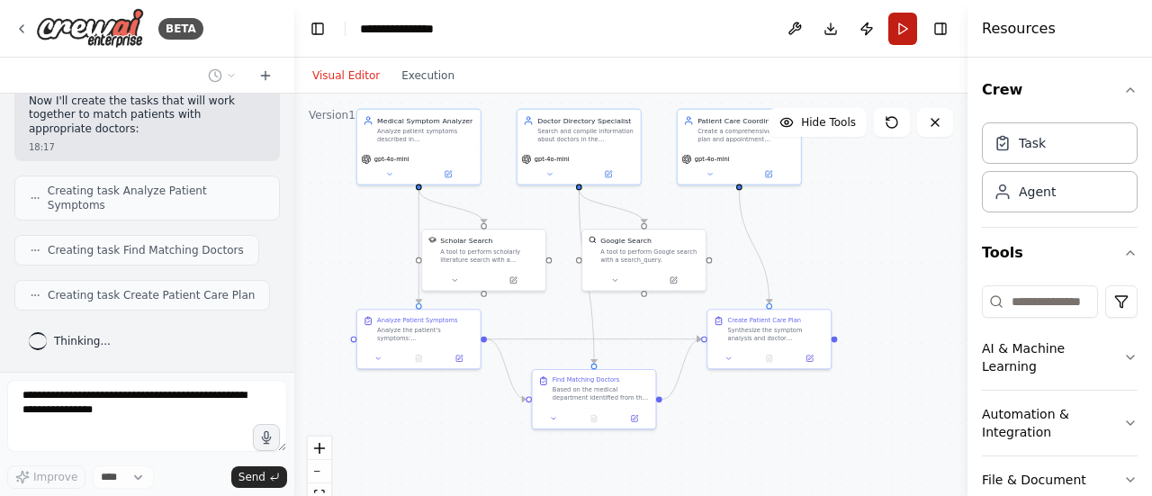
click at [909, 26] on button "Run" at bounding box center [902, 29] width 29 height 32
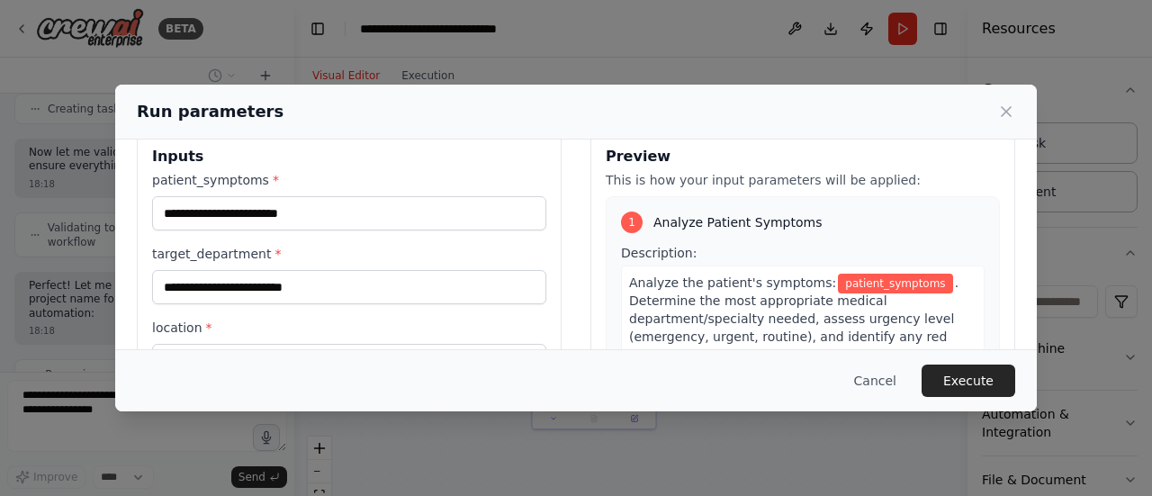
scroll to position [26, 0]
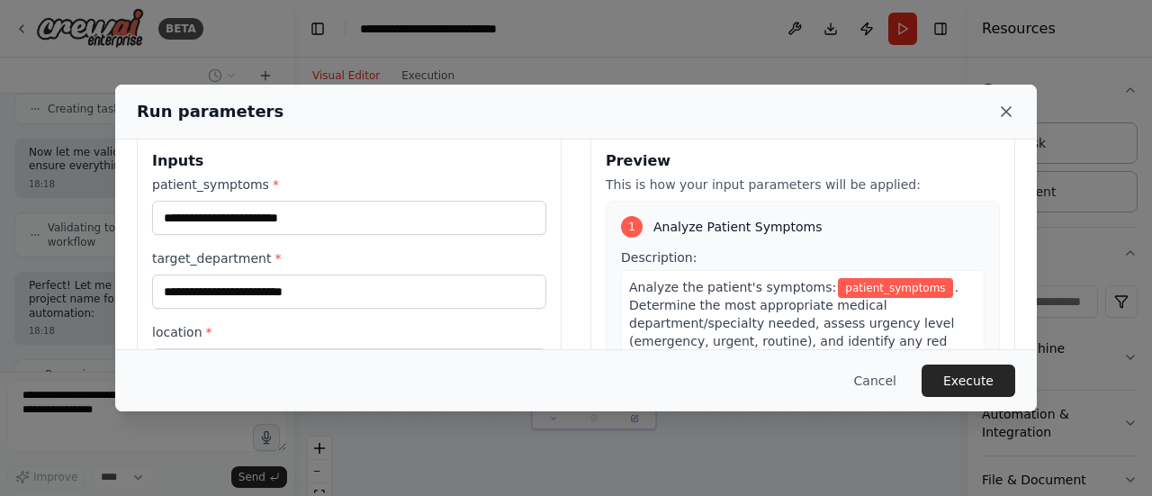
click at [1002, 114] on icon at bounding box center [1005, 111] width 9 height 9
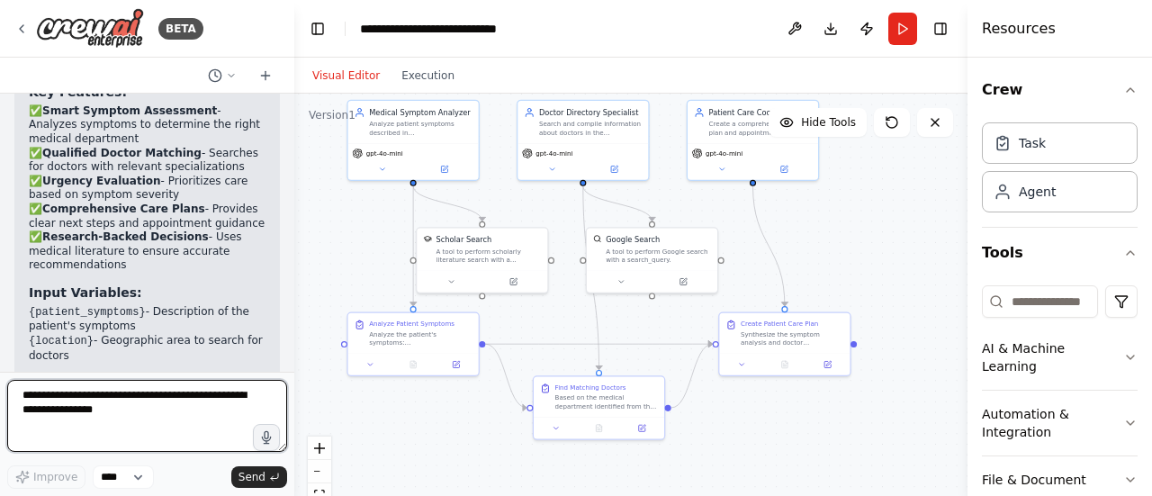
scroll to position [1492, 0]
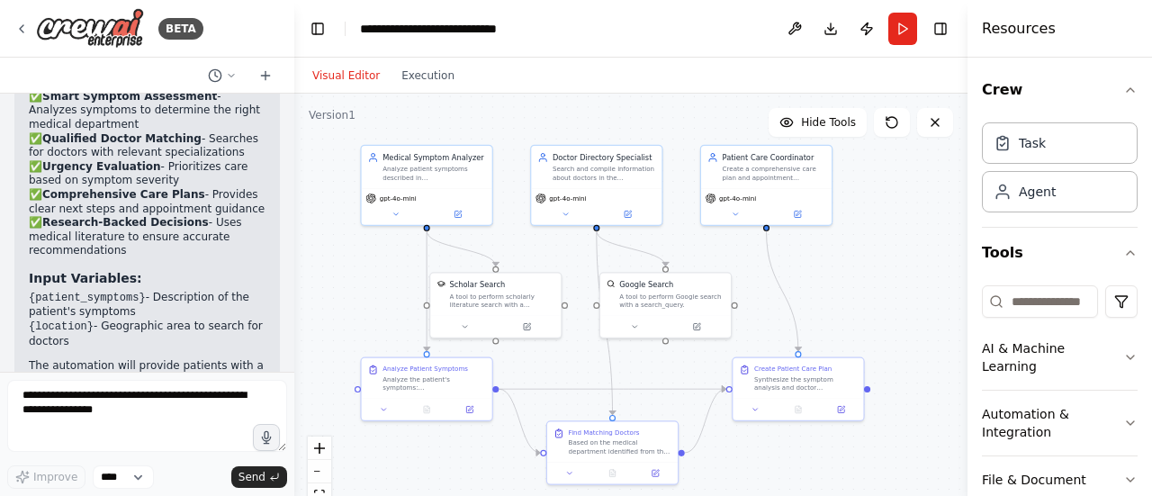
drag, startPoint x: 359, startPoint y: 240, endPoint x: 372, endPoint y: 285, distance: 47.0
click at [372, 285] on div ".deletable-edge-delete-btn { width: 20px; height: 20px; border: 0px solid #ffff…" at bounding box center [630, 319] width 673 height 450
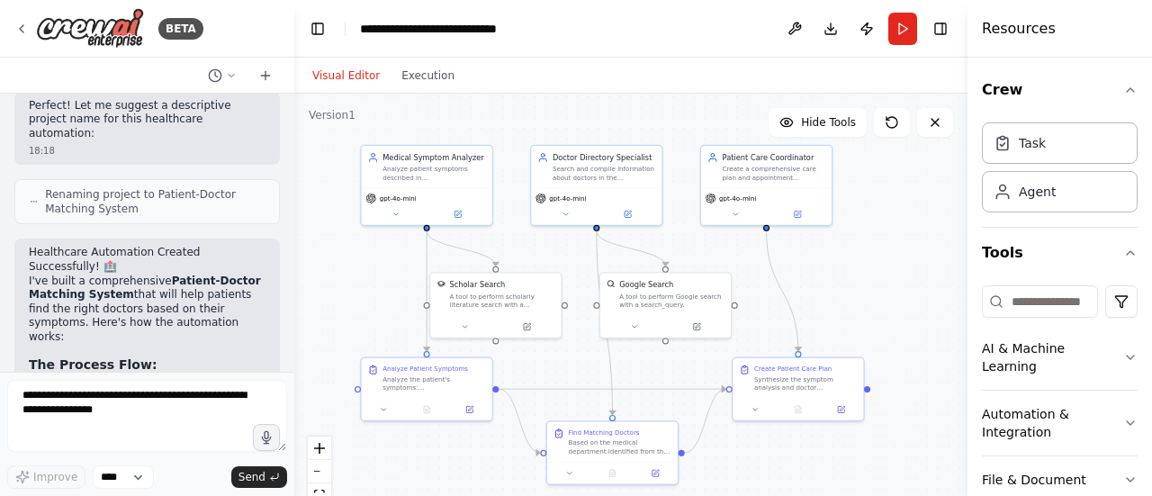
scroll to position [987, 0]
